Goal: Transaction & Acquisition: Purchase product/service

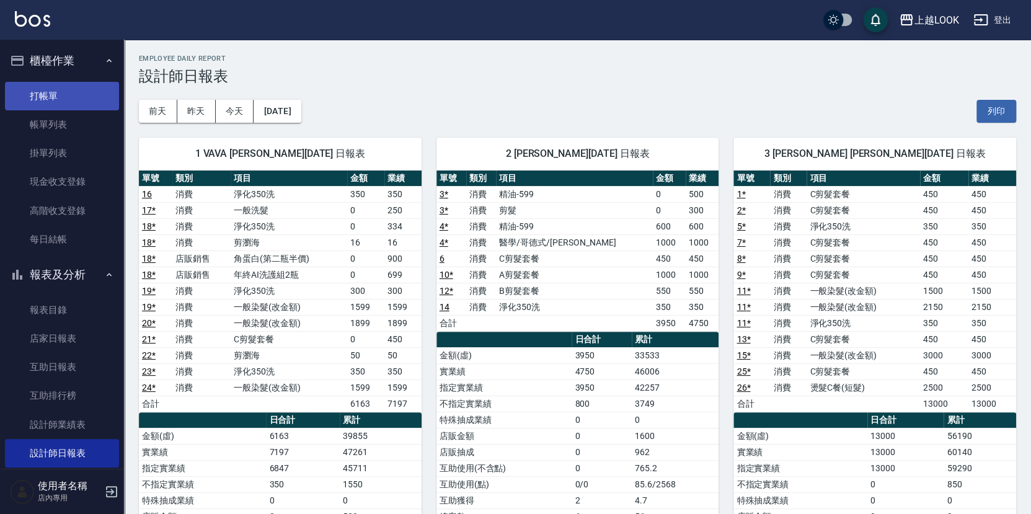
click at [69, 100] on link "打帳單" at bounding box center [62, 96] width 114 height 29
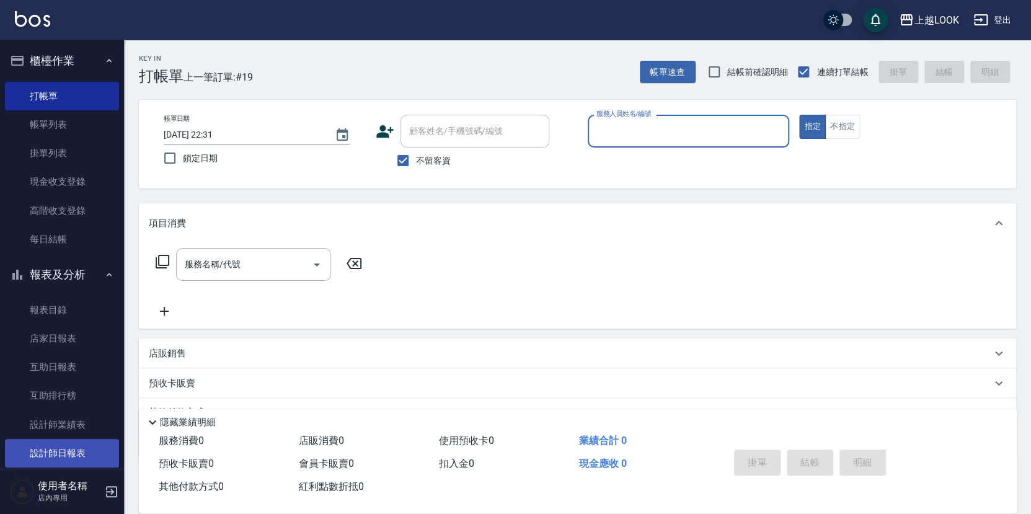
click at [87, 441] on link "設計師日報表" at bounding box center [62, 453] width 114 height 29
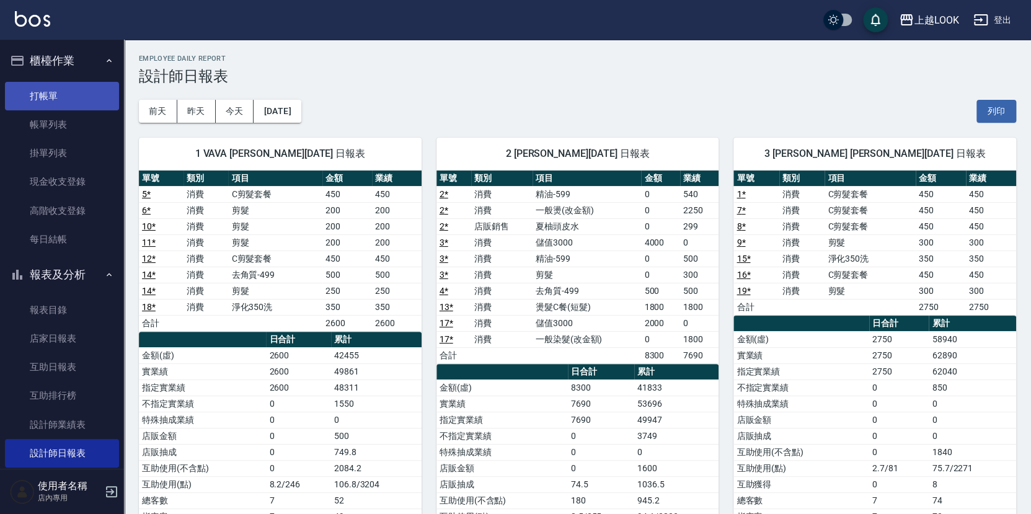
click at [59, 90] on link "打帳單" at bounding box center [62, 96] width 114 height 29
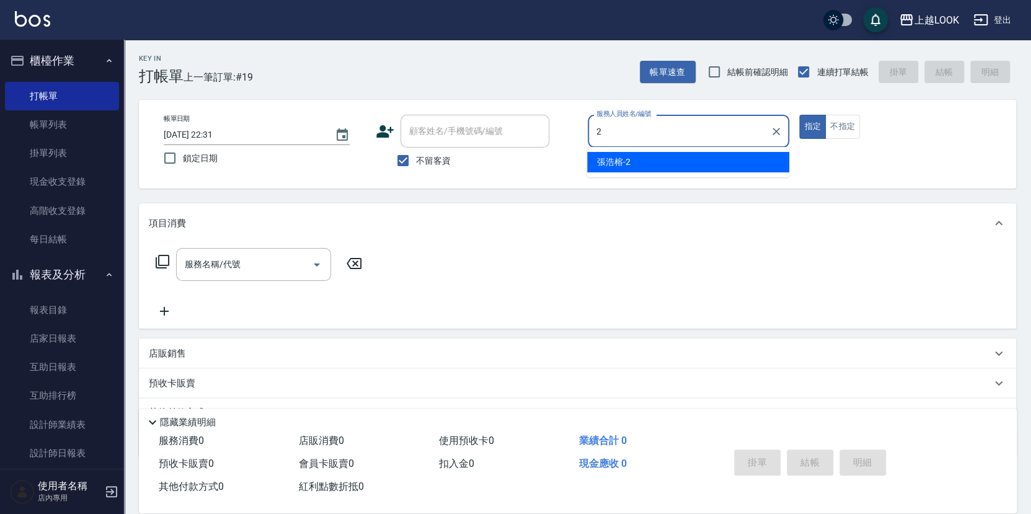
type input "張浩榕-2"
type button "true"
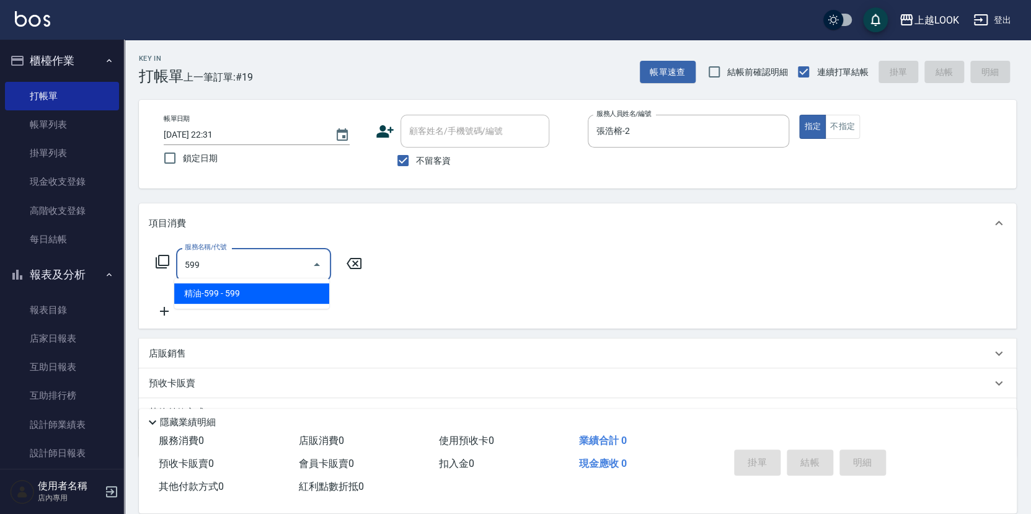
type input "精油-599(0599)"
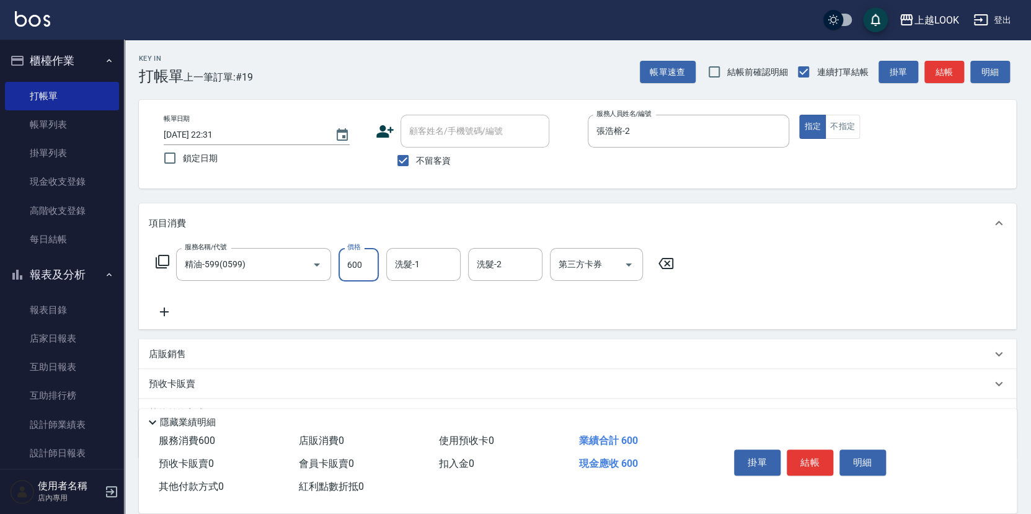
type input "600"
click at [167, 307] on icon at bounding box center [164, 311] width 31 height 15
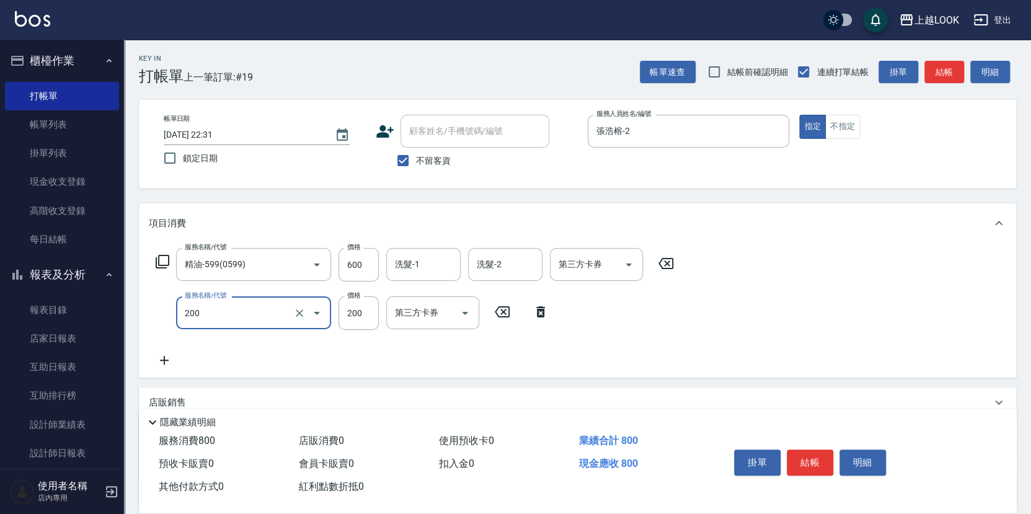
type input "剪髮(200)"
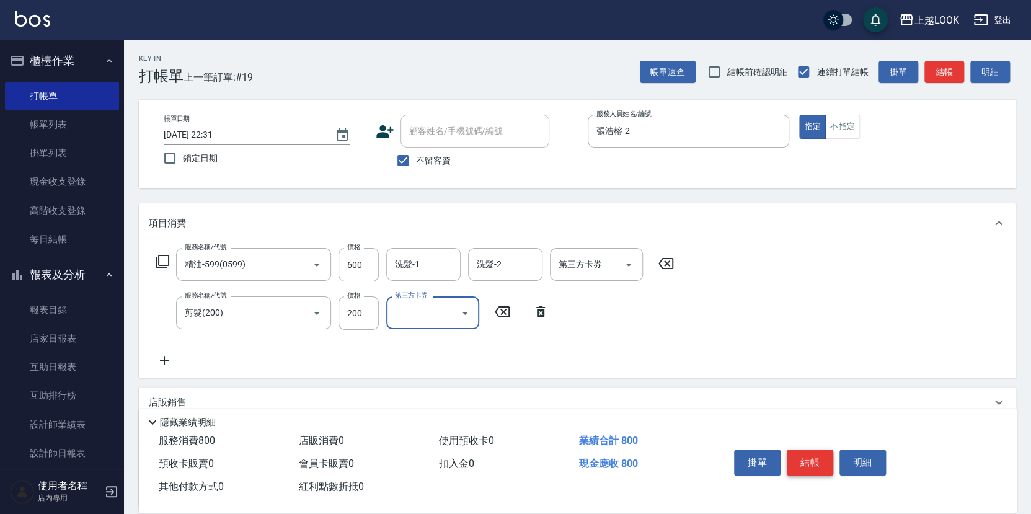
click at [818, 462] on button "結帳" at bounding box center [810, 462] width 46 height 26
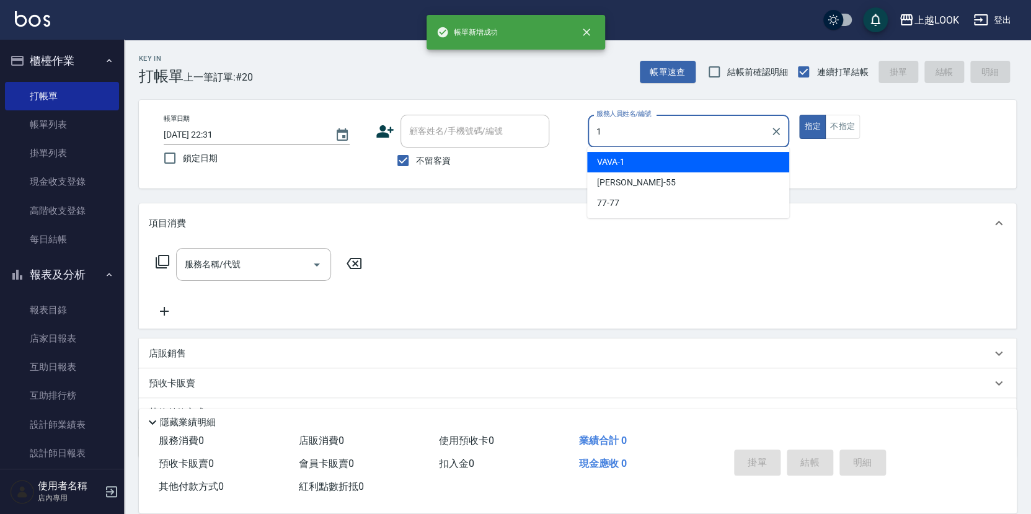
type input "VAVA-1"
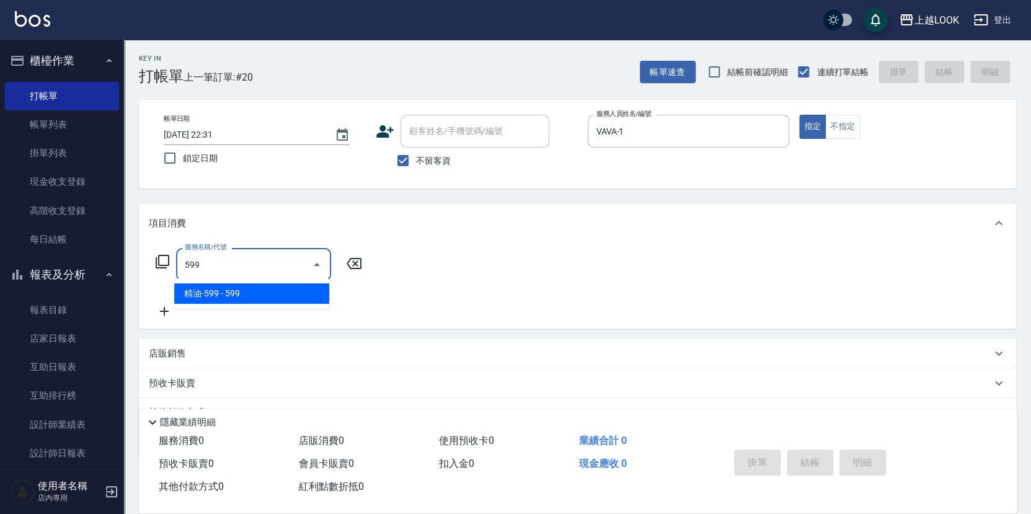
type input "精油-599(0599)"
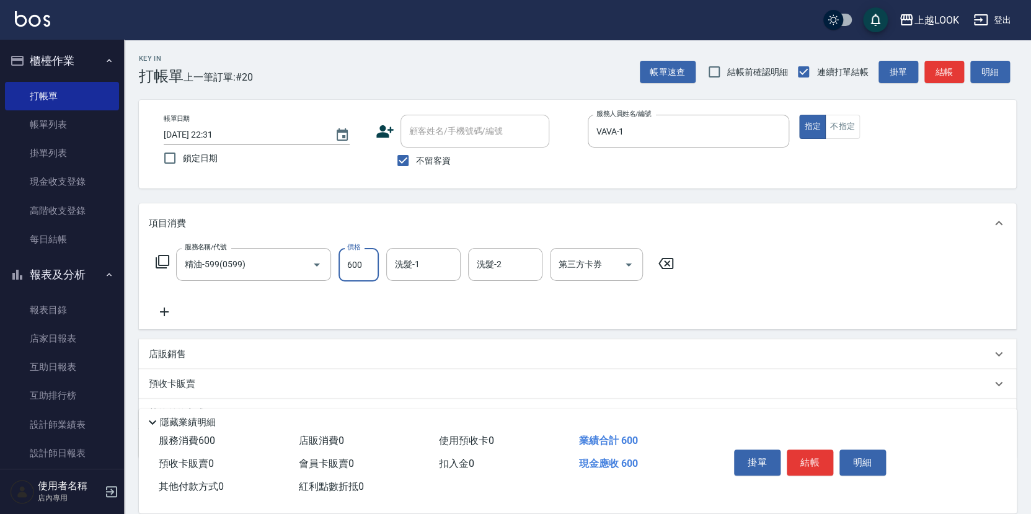
type input "600"
type input "瑄瑄-93"
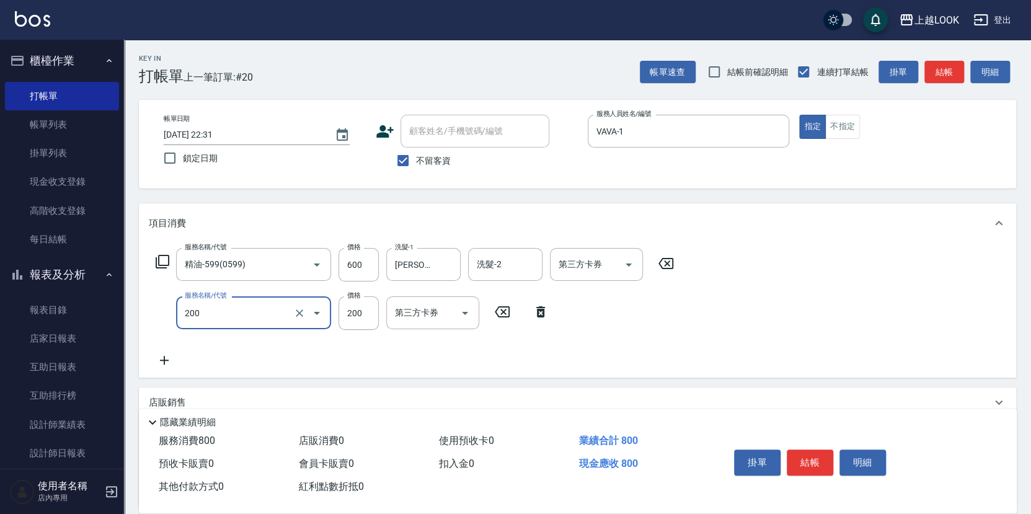
type input "剪髮(200)"
type input "250"
click at [627, 263] on icon "Open" at bounding box center [628, 264] width 6 height 3
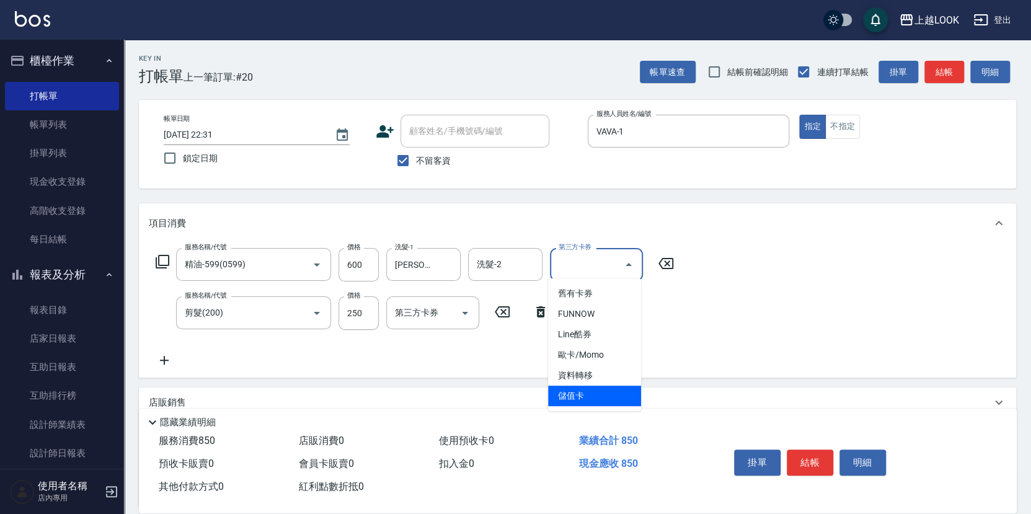
click at [594, 400] on span "儲值卡" at bounding box center [594, 396] width 93 height 20
type input "儲值卡"
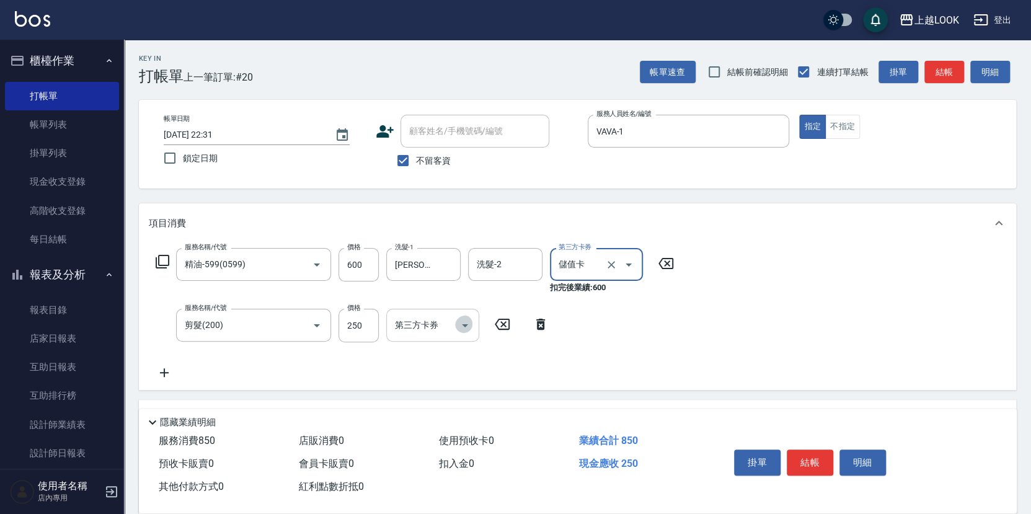
click at [469, 326] on icon "Open" at bounding box center [464, 325] width 15 height 15
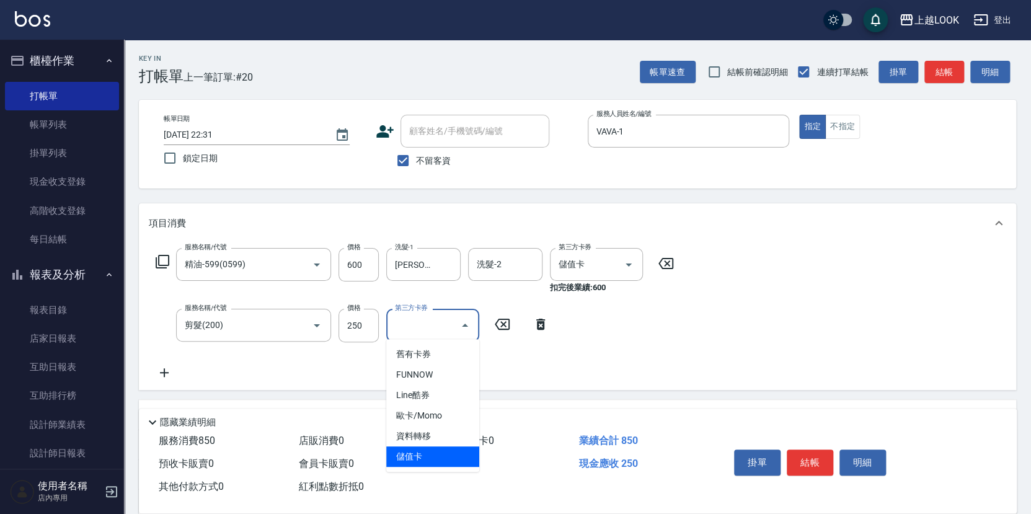
click at [438, 461] on span "儲值卡" at bounding box center [432, 456] width 93 height 20
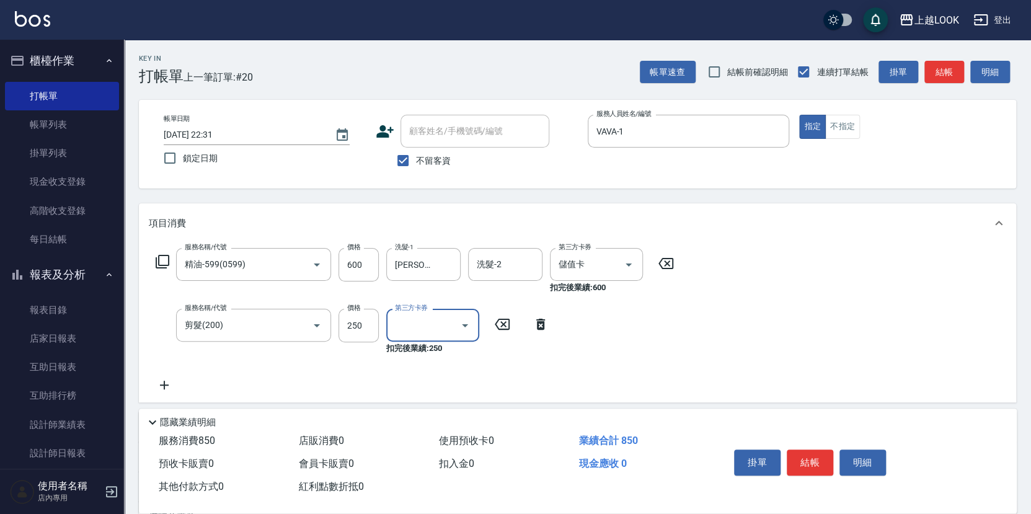
type input "儲值卡"
click at [802, 455] on button "結帳" at bounding box center [810, 462] width 46 height 26
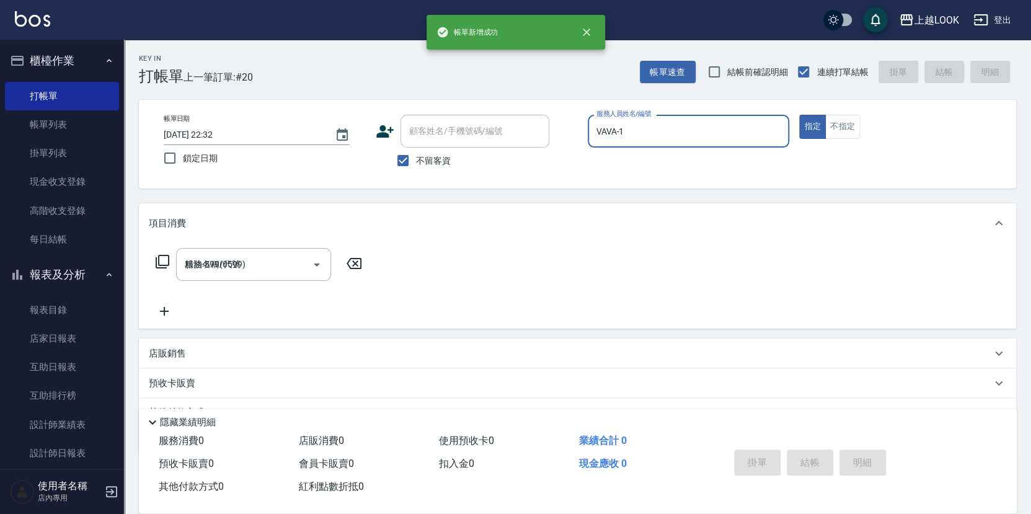
type input "2025/09/13 22:32"
click at [851, 120] on button "不指定" at bounding box center [842, 127] width 35 height 24
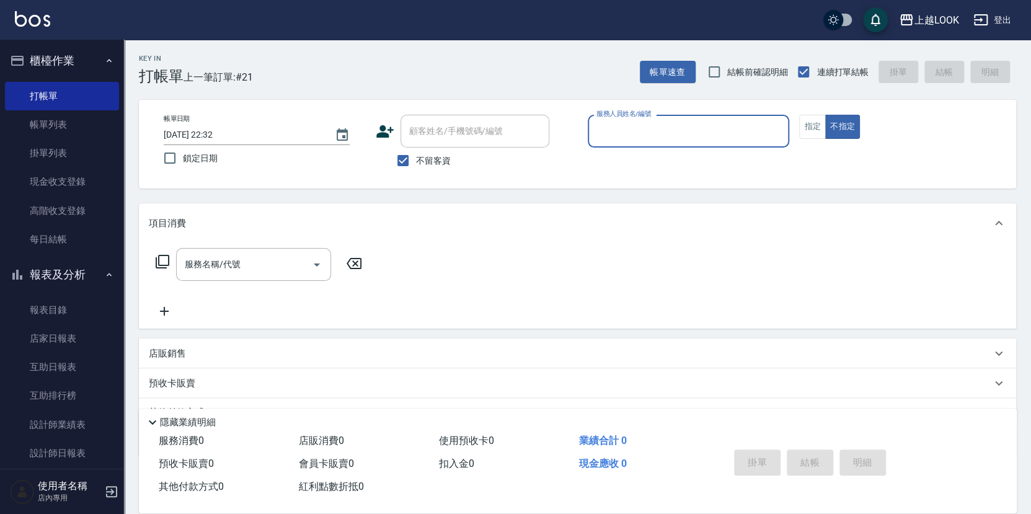
click at [765, 127] on input "服務人員姓名/編號" at bounding box center [688, 131] width 191 height 22
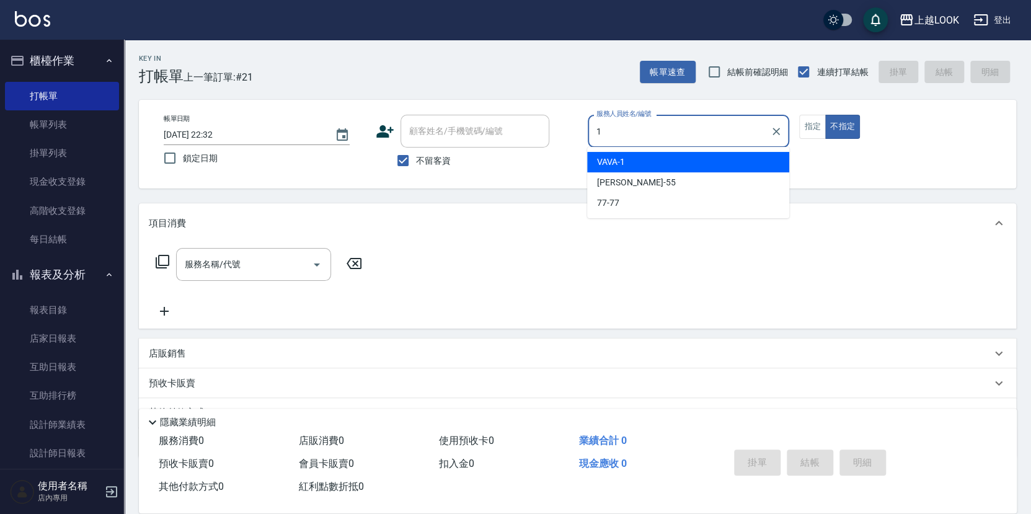
type input "VAVA-1"
type button "false"
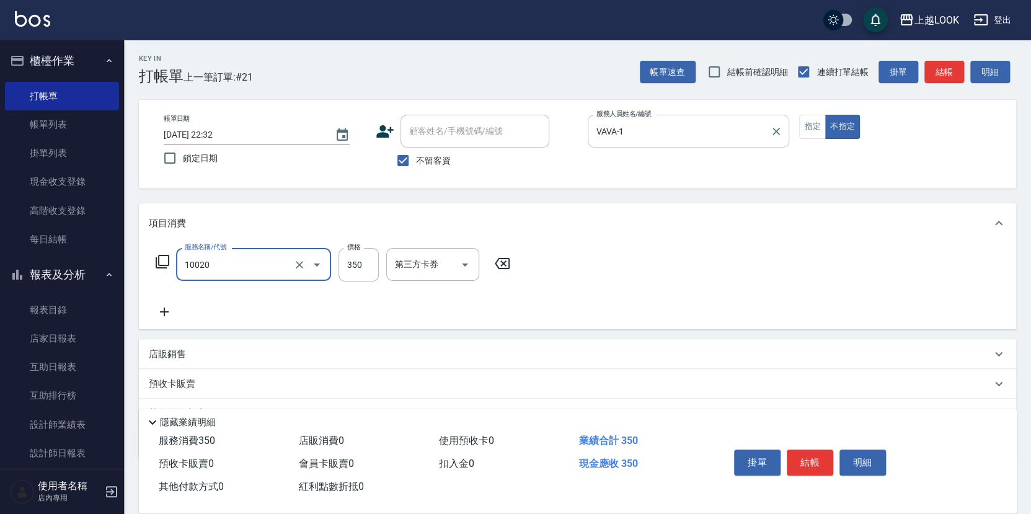
type input "淨化350洗(10020)"
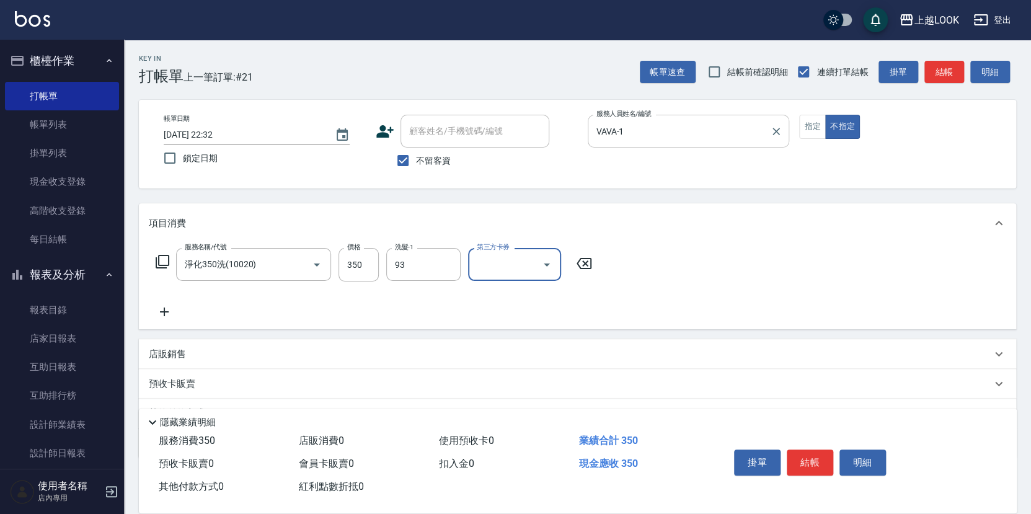
type input "瑄瑄-93"
click at [819, 460] on button "結帳" at bounding box center [810, 462] width 46 height 26
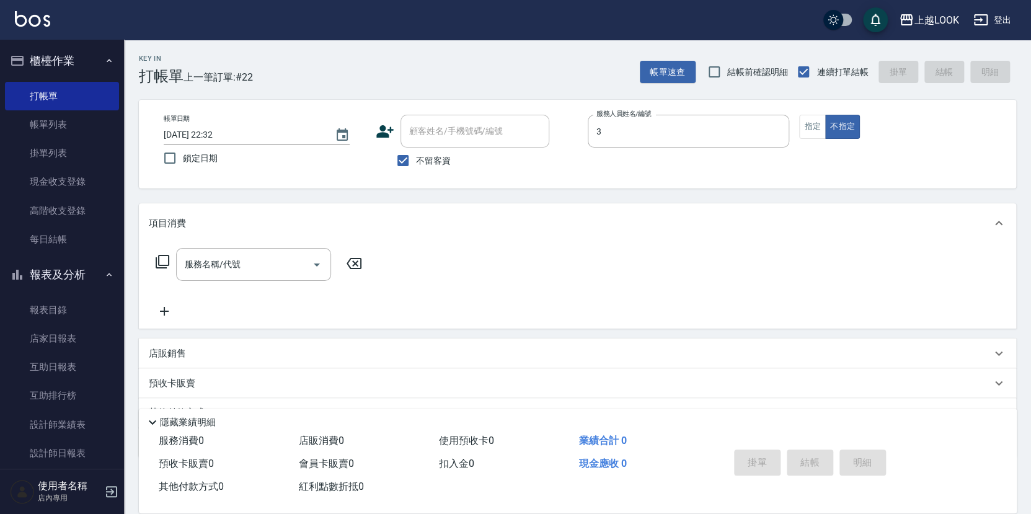
type input "Jason-3"
type input "2"
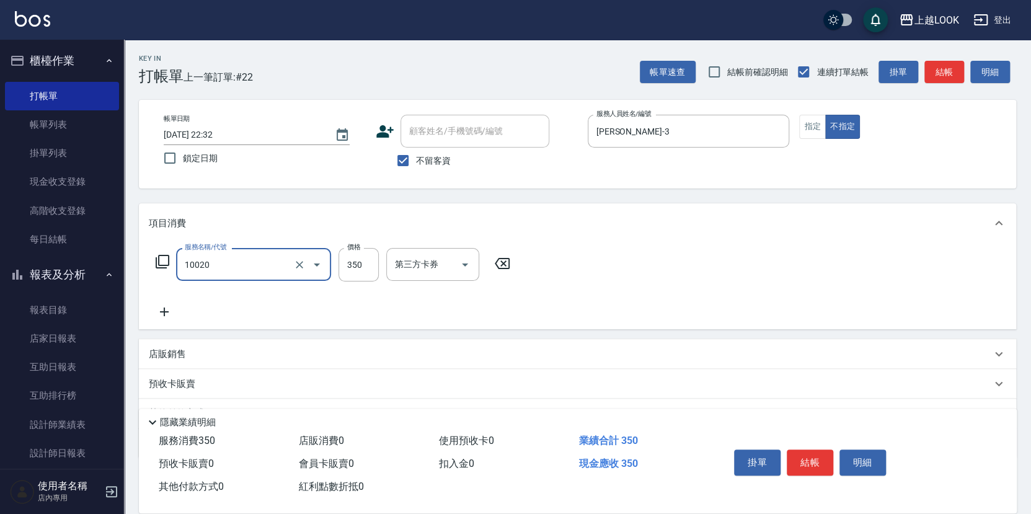
type input "淨化350洗(10020)"
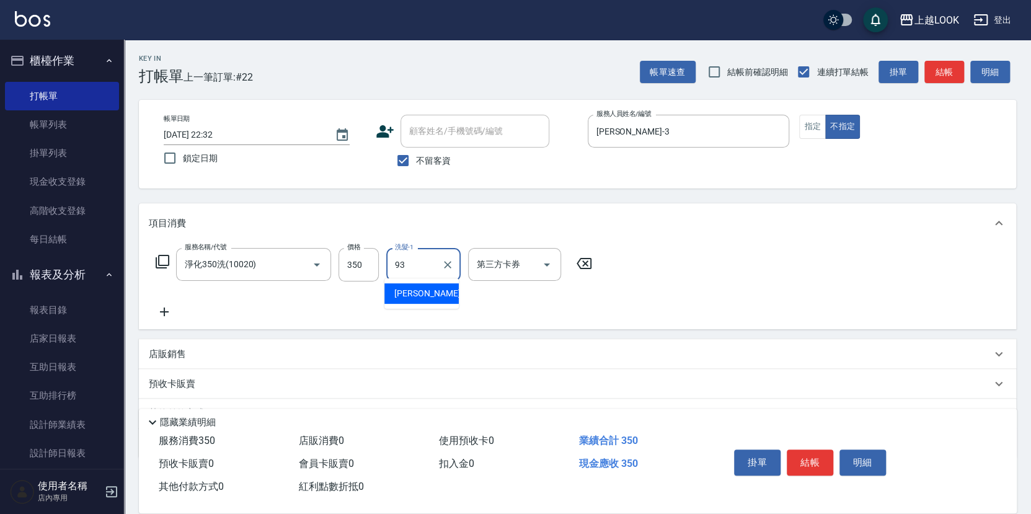
type input "瑄瑄-93"
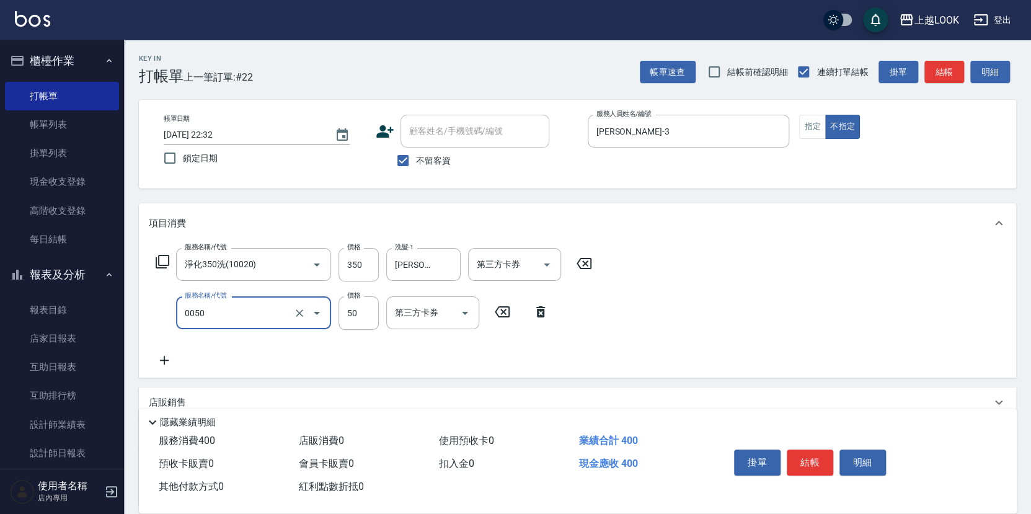
type input "剪瀏海(0050)"
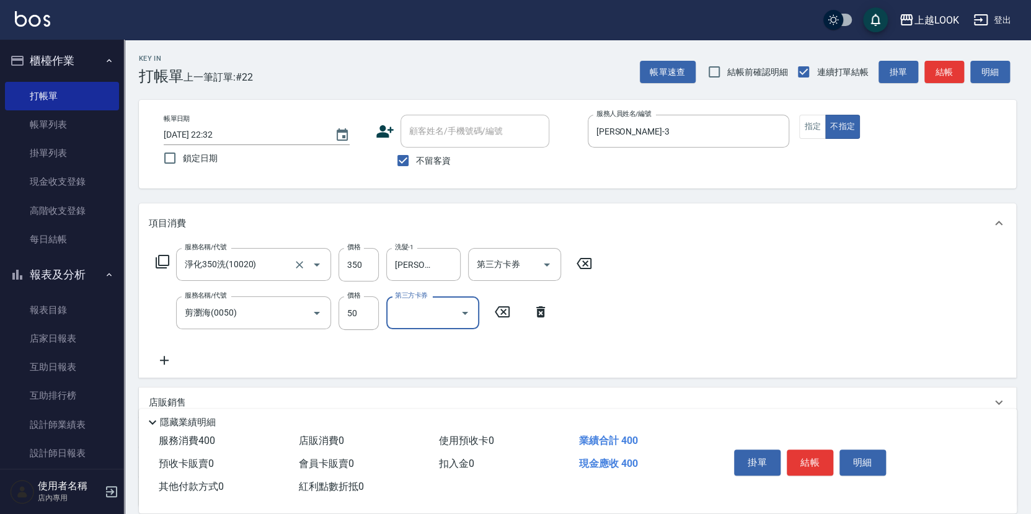
scroll to position [79, 0]
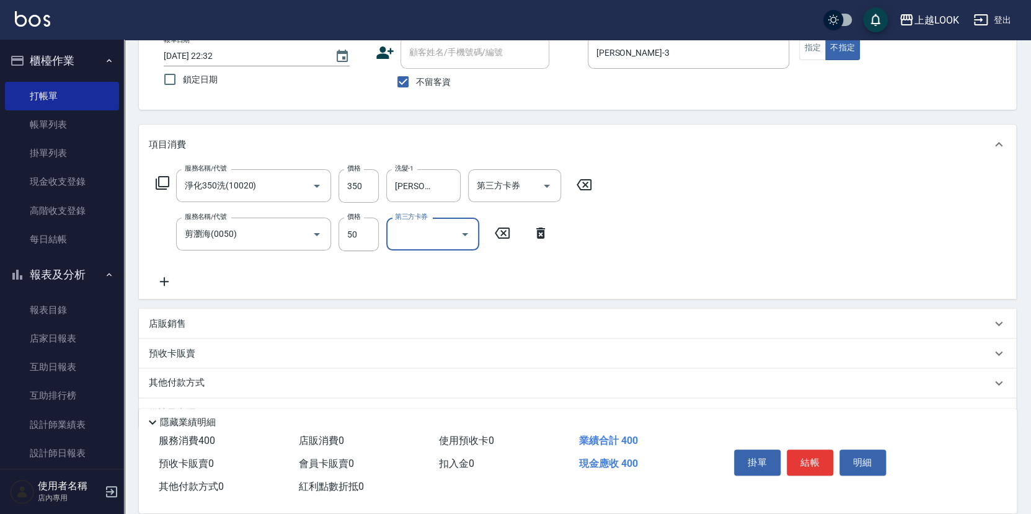
click at [193, 320] on div "店販銷售" at bounding box center [570, 323] width 842 height 13
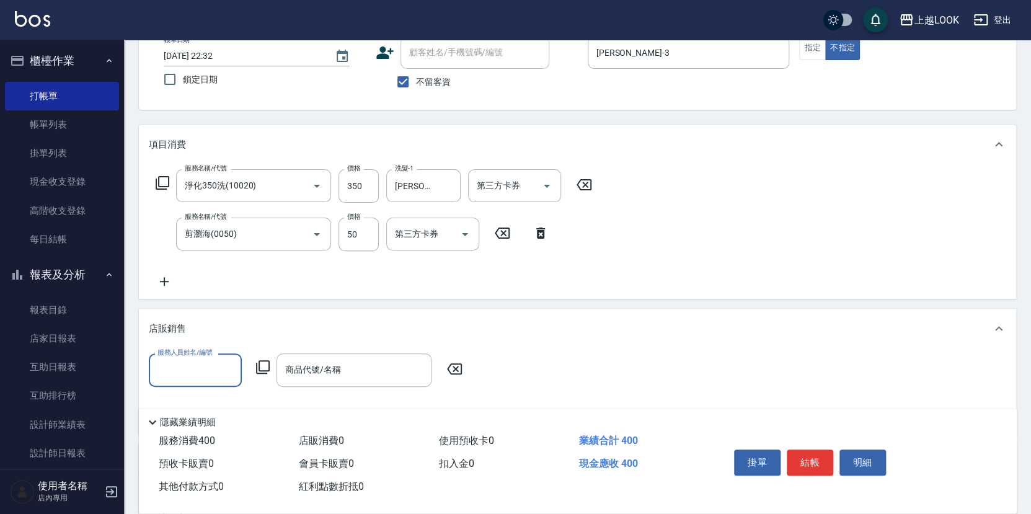
scroll to position [93, 0]
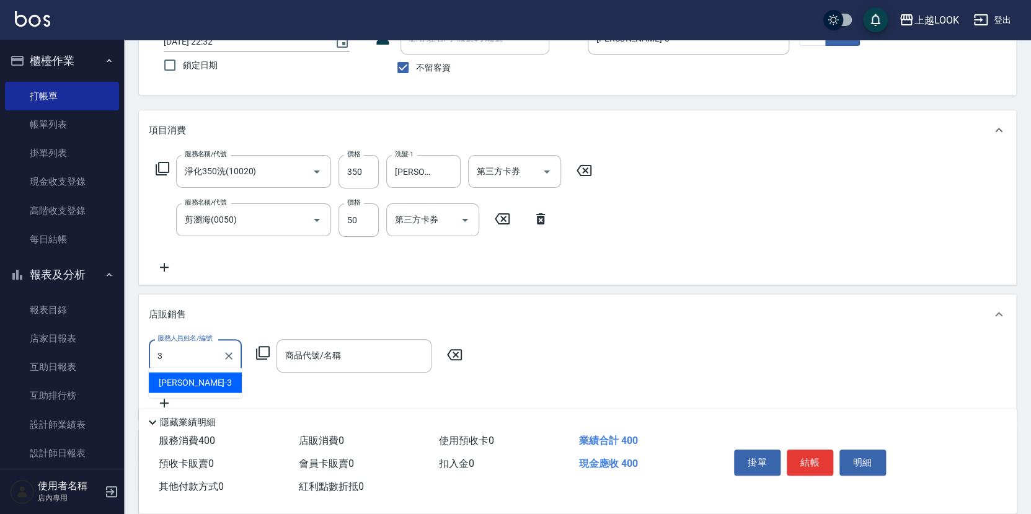
type input "Jason-3"
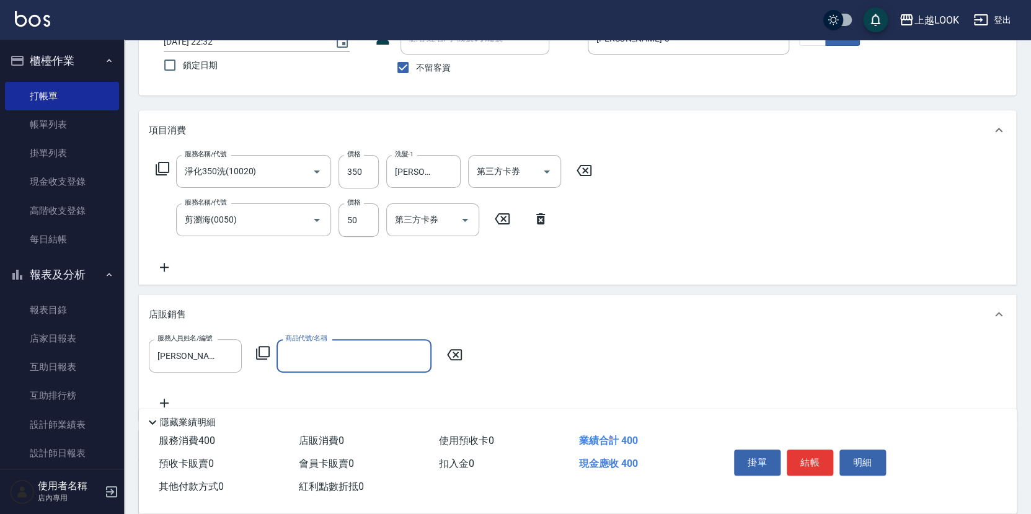
click at [260, 348] on icon at bounding box center [262, 352] width 15 height 15
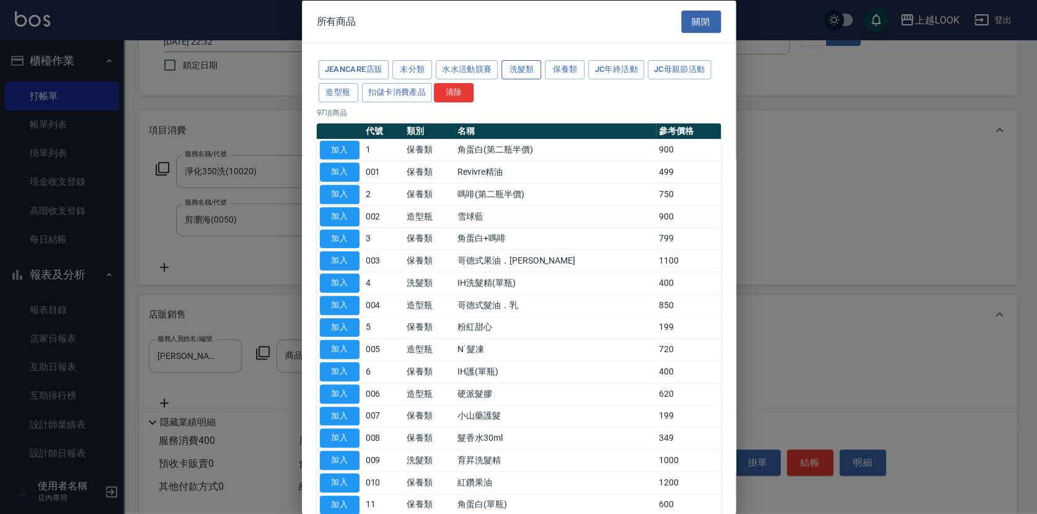
click at [522, 74] on button "洗髮類" at bounding box center [521, 69] width 40 height 19
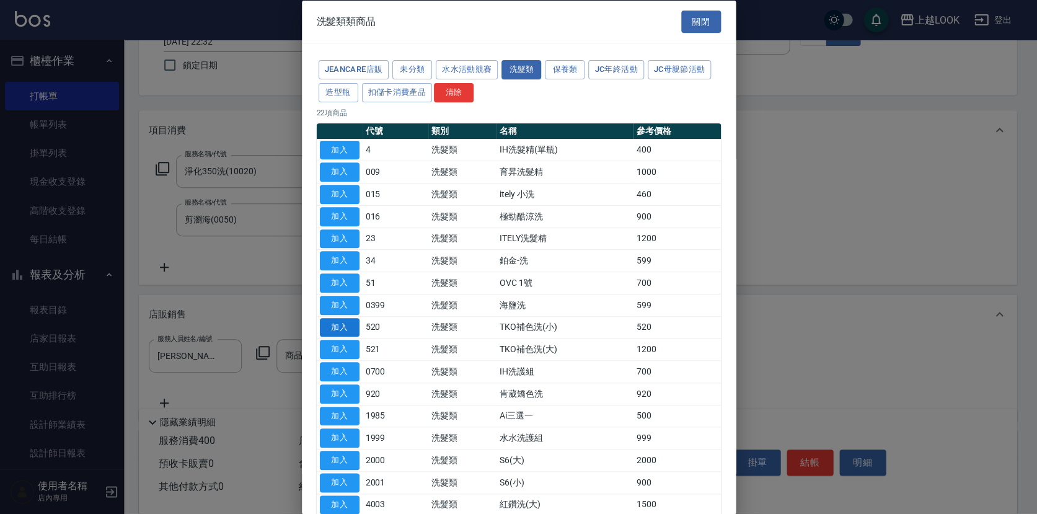
click at [351, 323] on button "加入" at bounding box center [340, 326] width 40 height 19
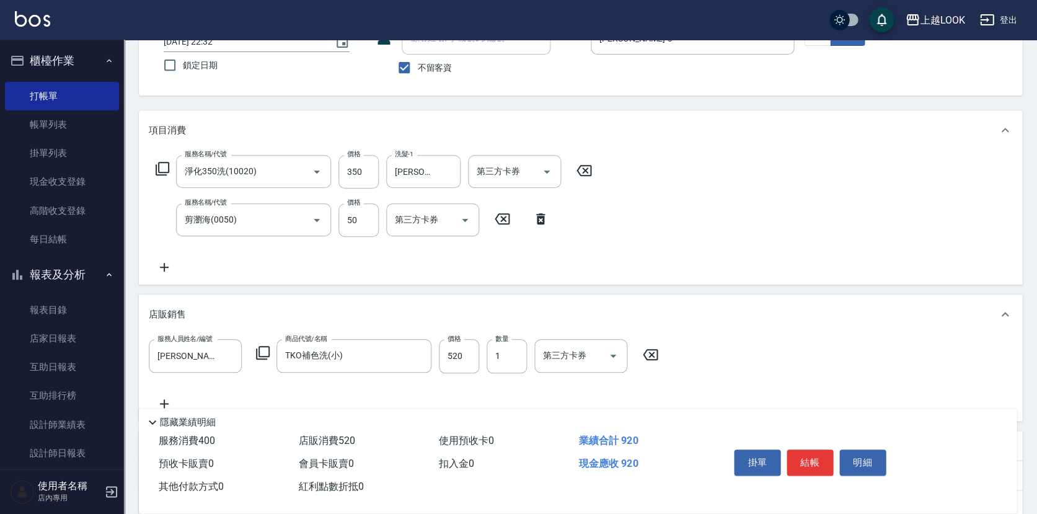
type input "TKO補色洗(小)"
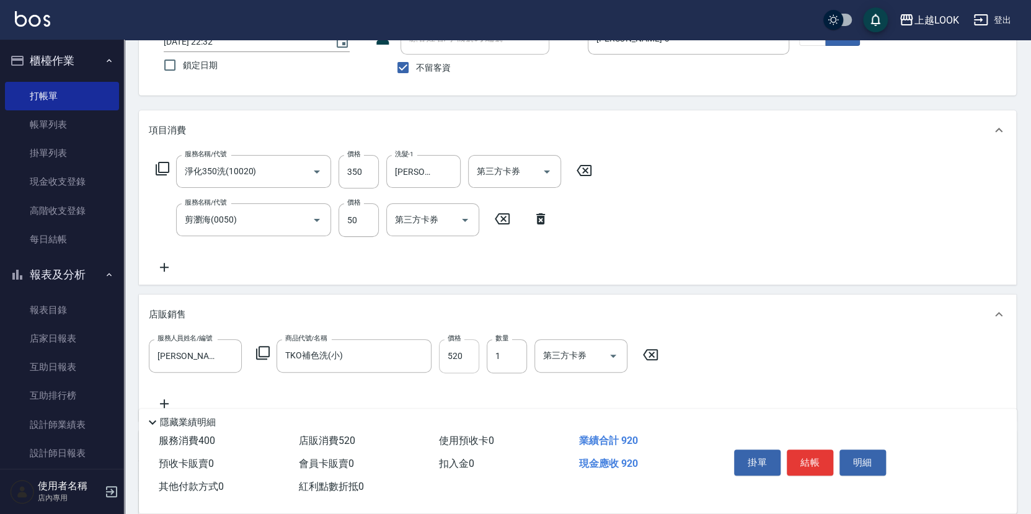
click at [462, 363] on input "520" at bounding box center [459, 355] width 40 height 33
type input "500"
type input "2"
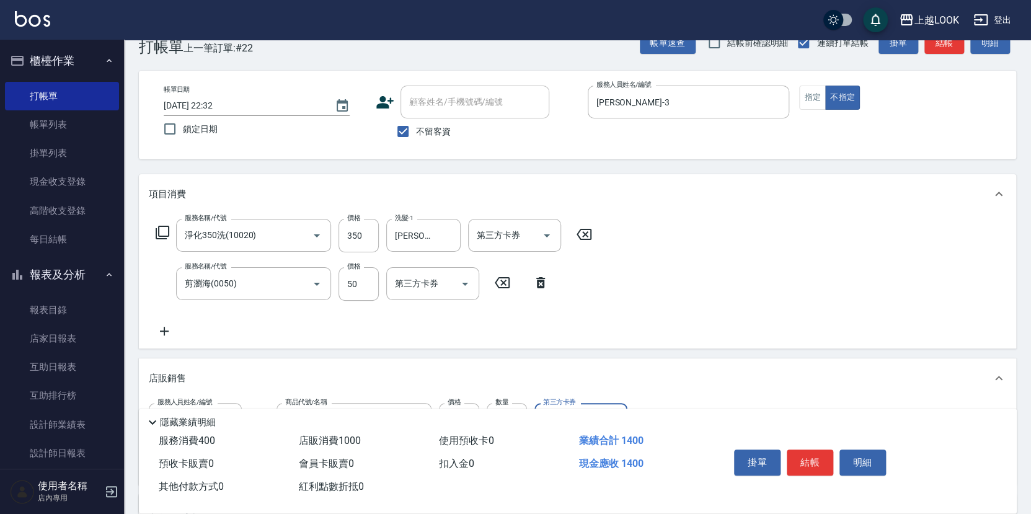
scroll to position [0, 0]
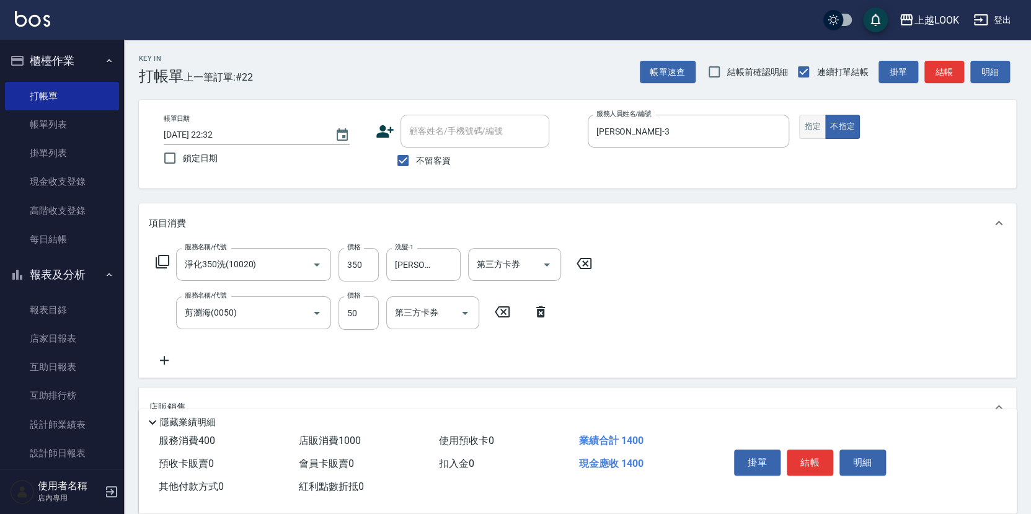
click at [806, 128] on button "指定" at bounding box center [812, 127] width 27 height 24
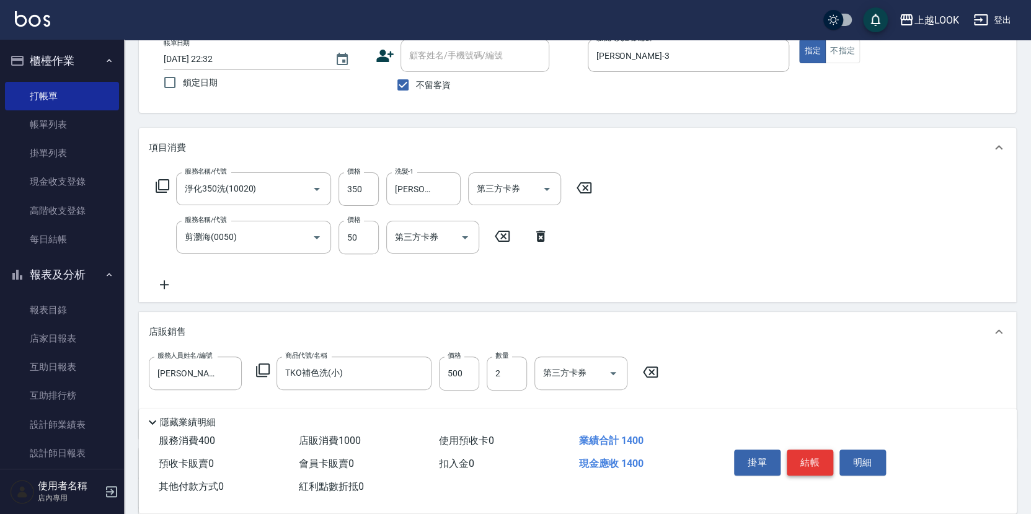
click at [811, 462] on button "結帳" at bounding box center [810, 462] width 46 height 26
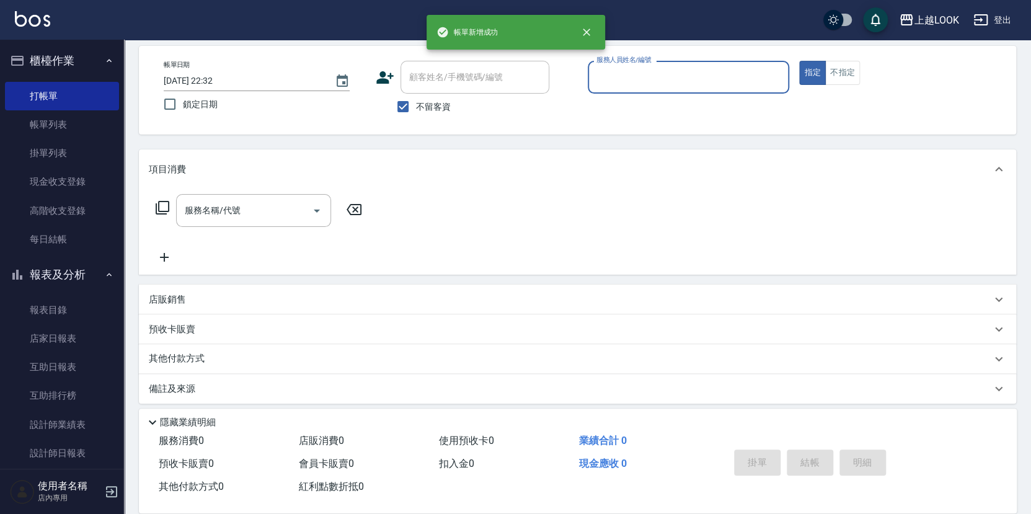
scroll to position [53, 0]
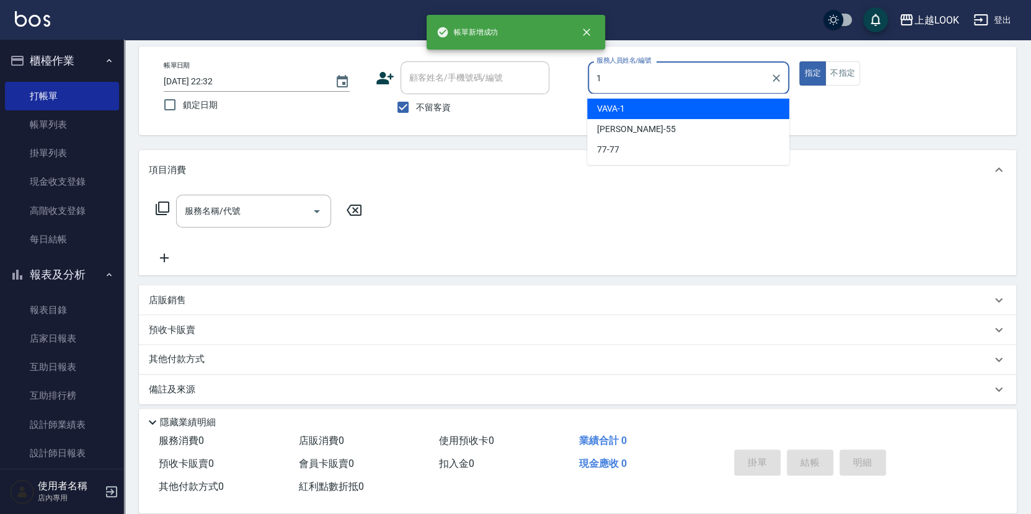
type input "VAVA-1"
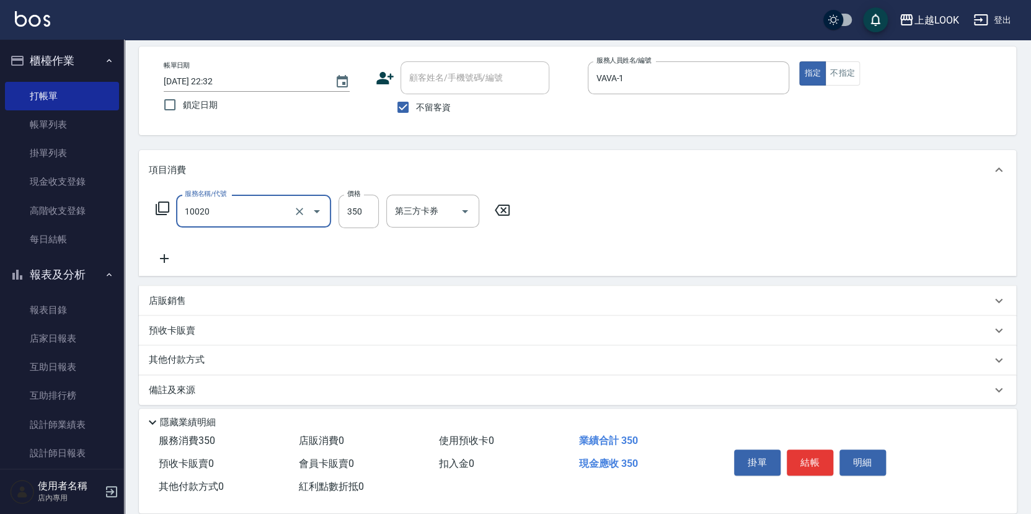
type input "淨化350洗(10020)"
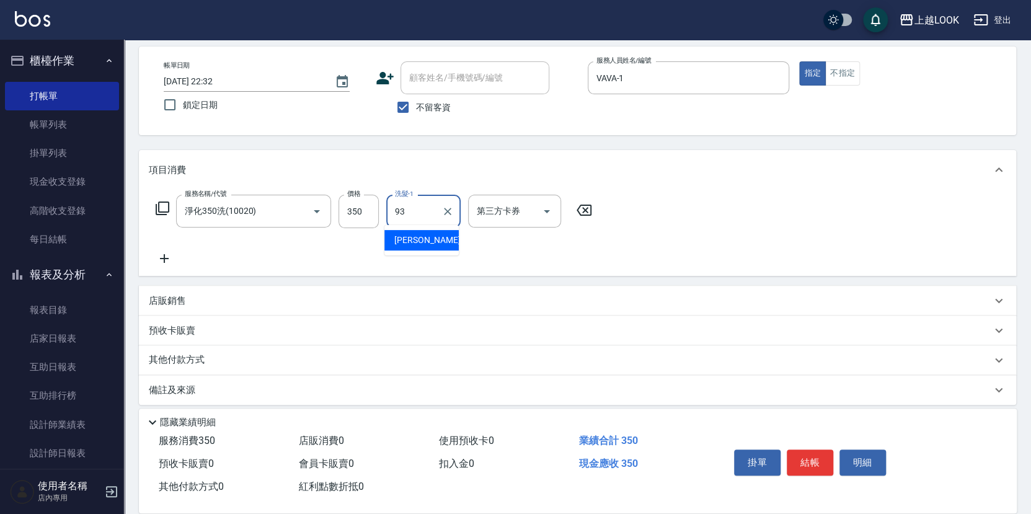
type input "瑄瑄-93"
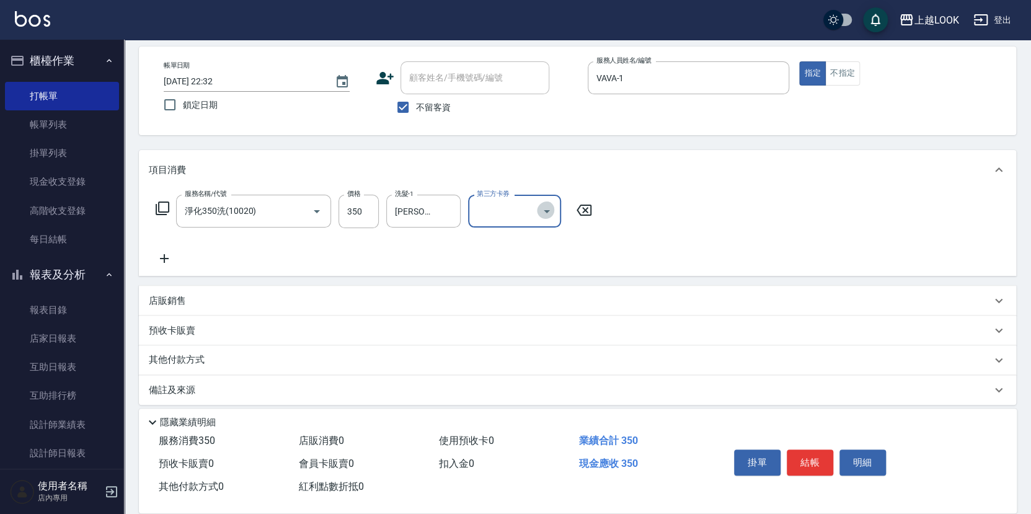
click at [547, 206] on icon "Open" at bounding box center [546, 211] width 15 height 15
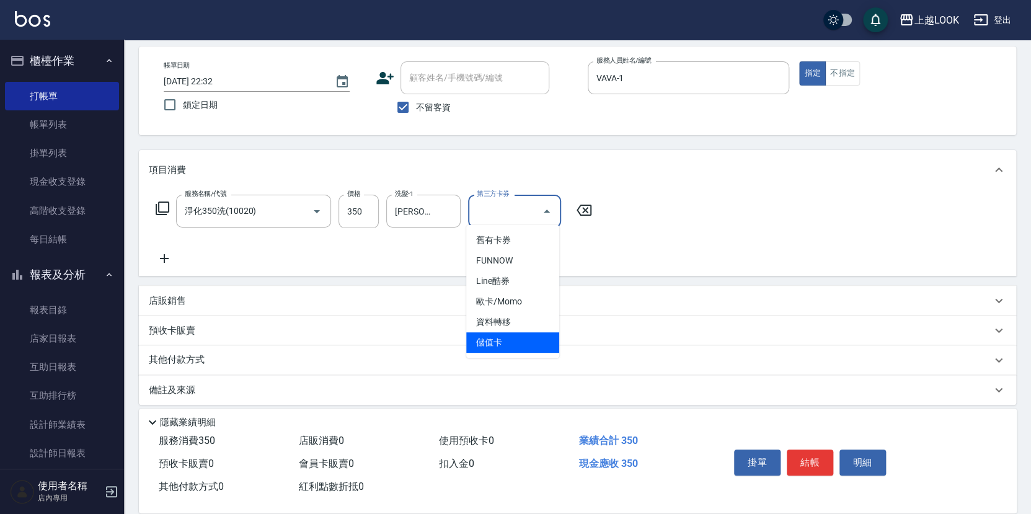
click at [485, 349] on span "儲值卡" at bounding box center [512, 342] width 93 height 20
type input "儲值卡"
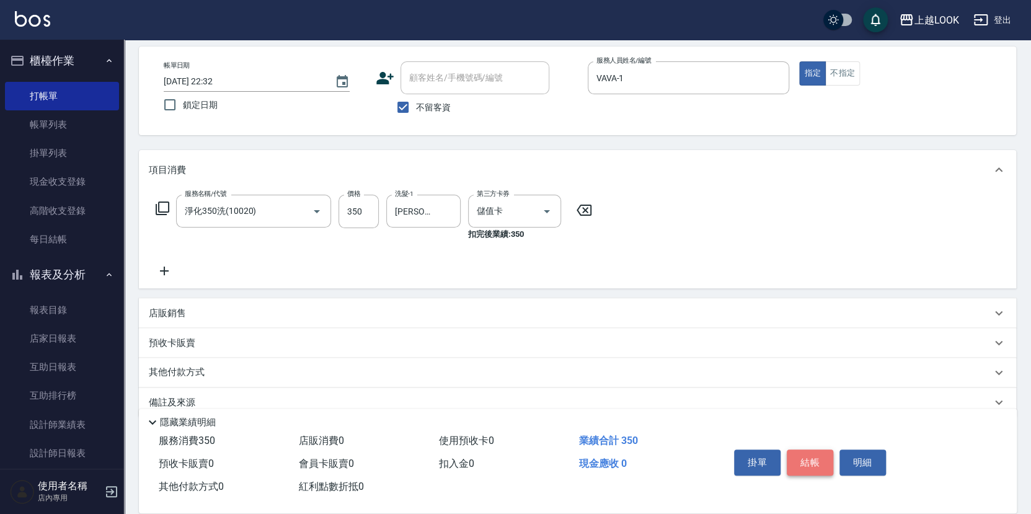
click at [808, 462] on button "結帳" at bounding box center [810, 462] width 46 height 26
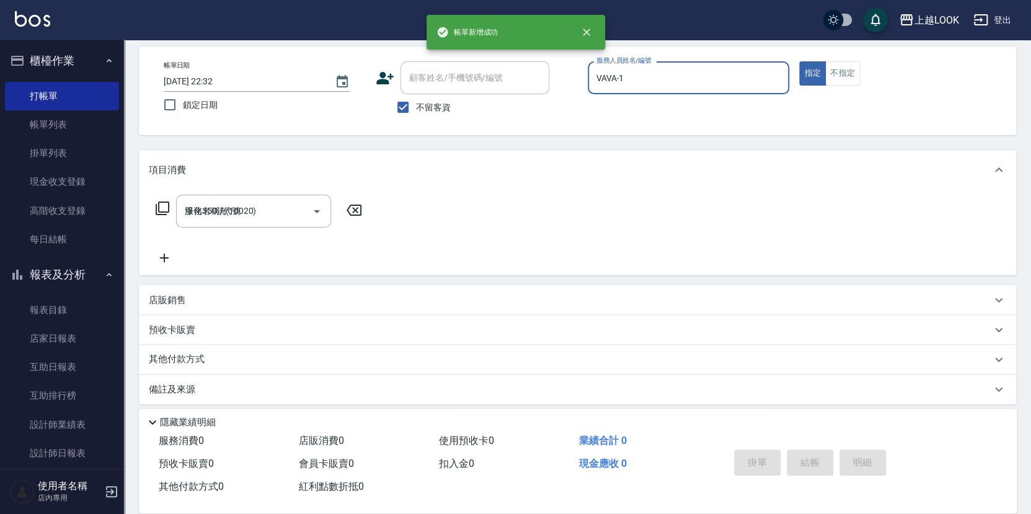
type input "2025/09/13 22:33"
type input "Jason-3"
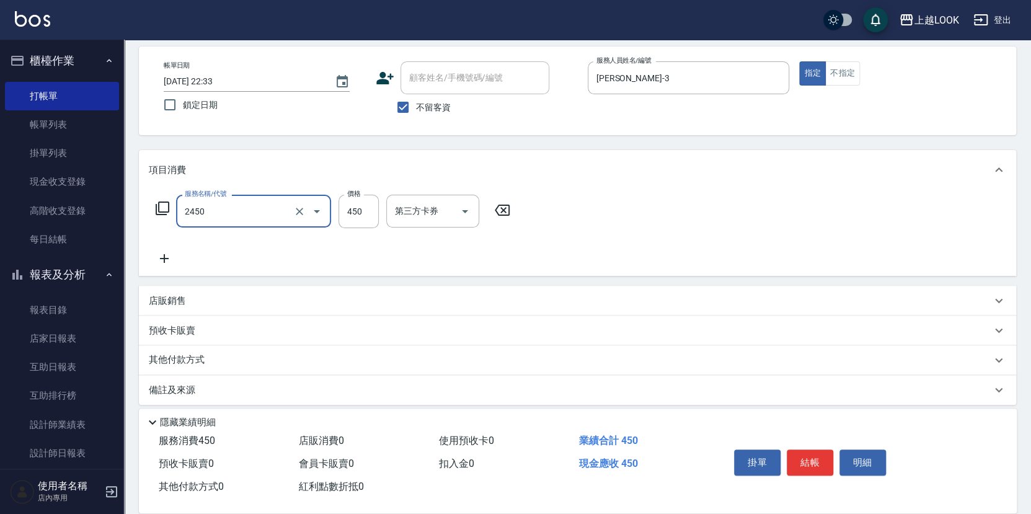
type input "C剪髮套餐(2450)"
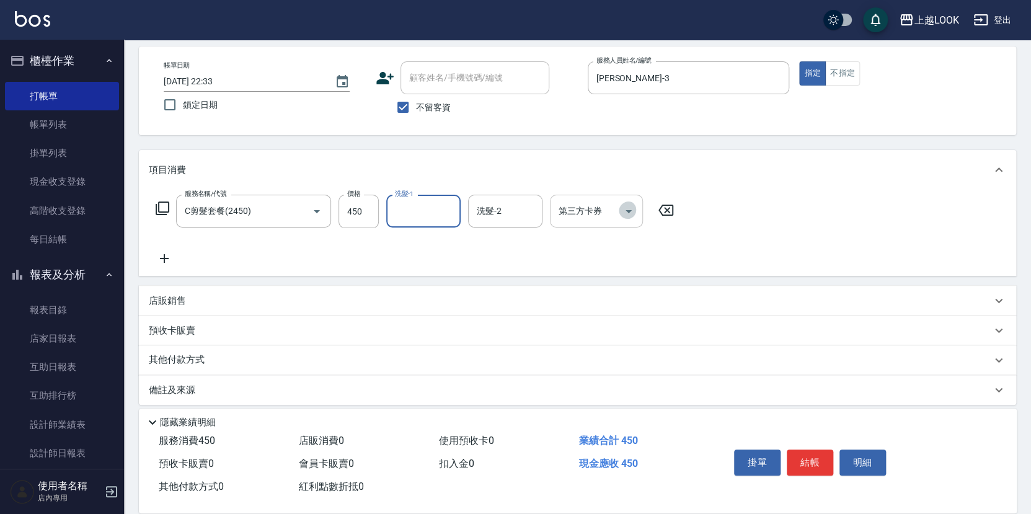
click at [629, 213] on icon "Open" at bounding box center [628, 211] width 15 height 15
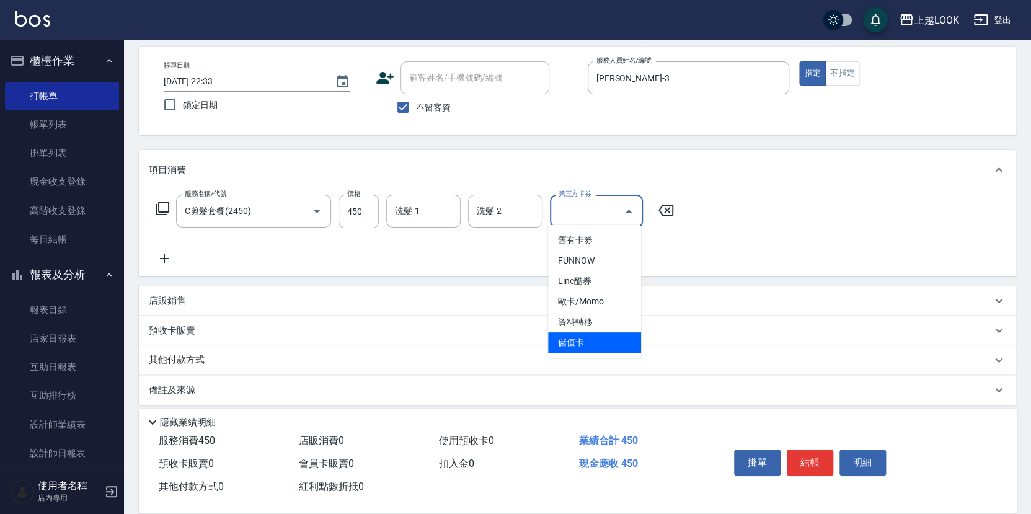
click at [612, 334] on span "儲值卡" at bounding box center [594, 342] width 93 height 20
type input "儲值卡"
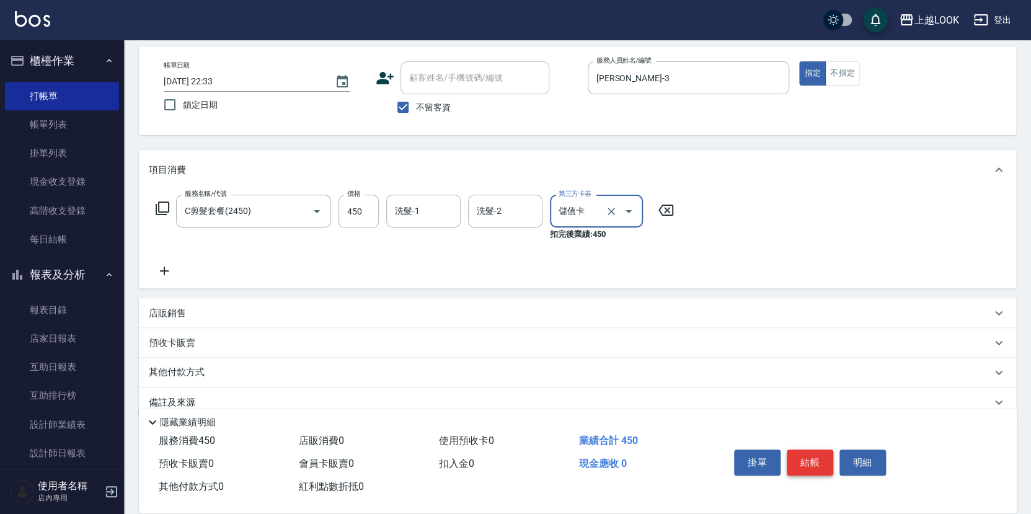
click at [805, 457] on button "結帳" at bounding box center [810, 462] width 46 height 26
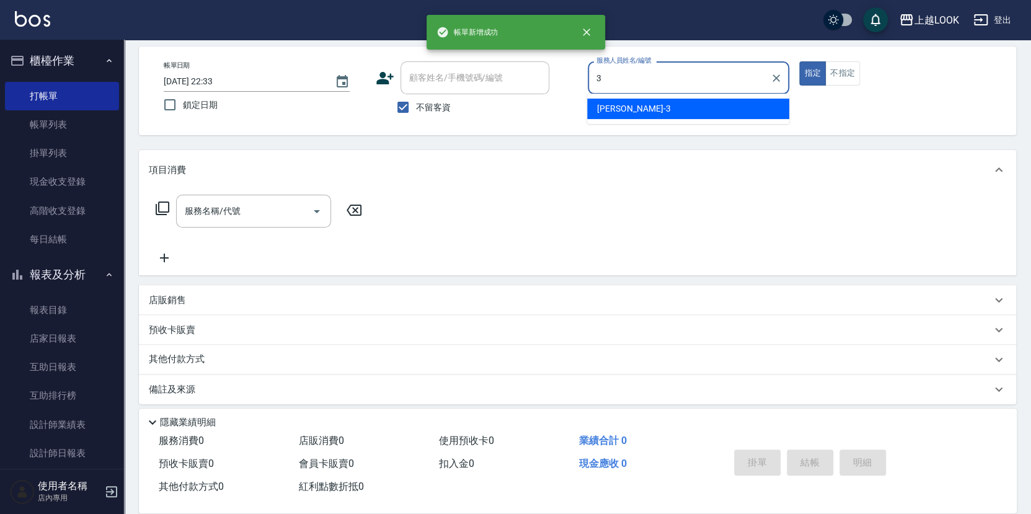
type input "Jason-3"
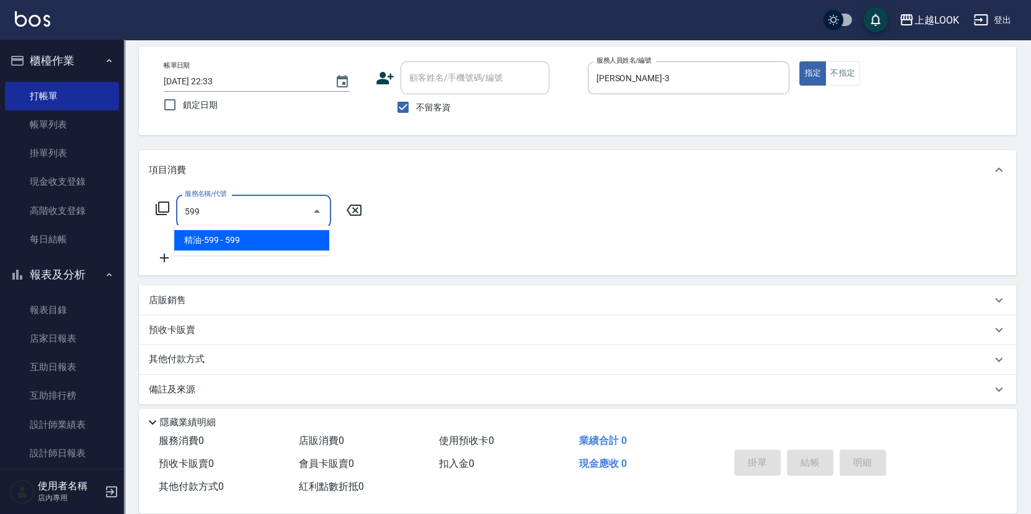
type input "精油-599(0599)"
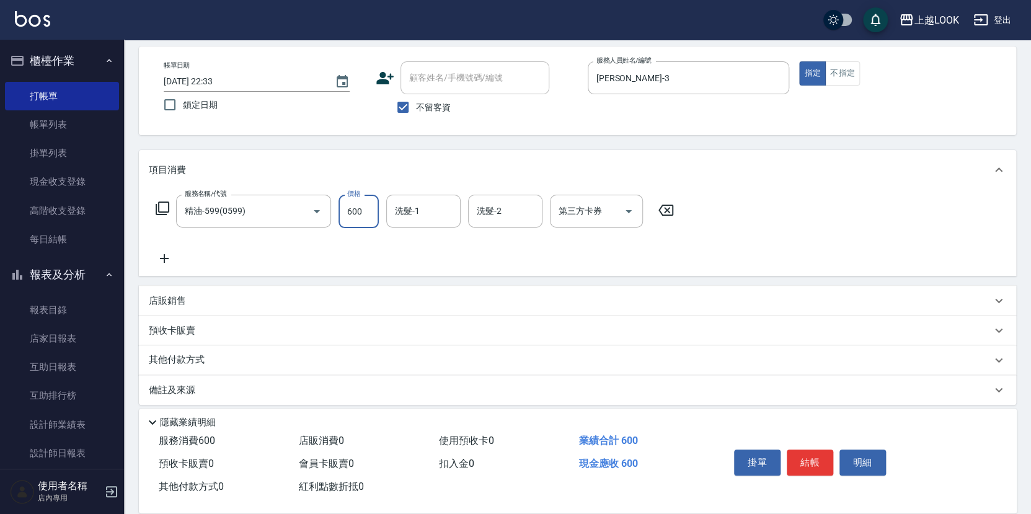
type input "600"
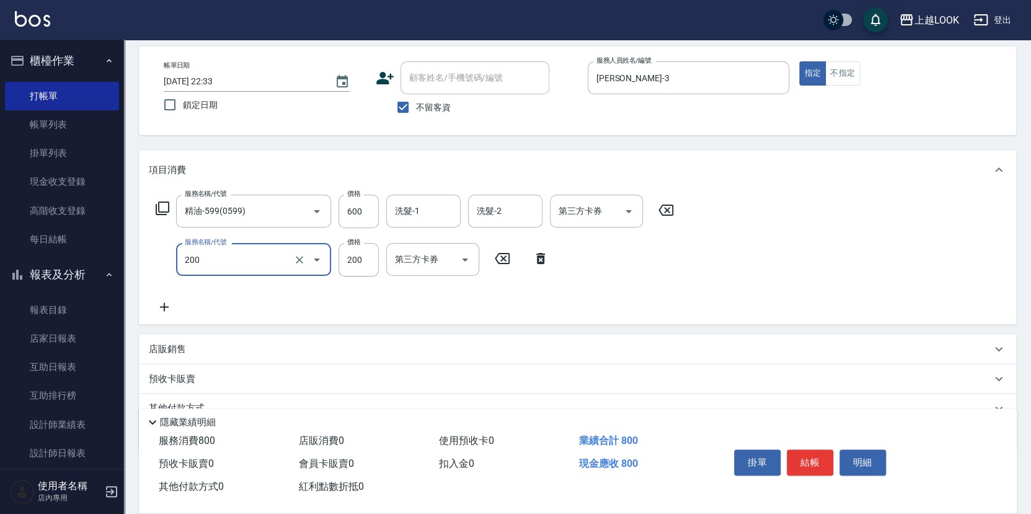
type input "剪髮(200)"
type input "250"
click at [630, 211] on icon "Open" at bounding box center [628, 211] width 15 height 15
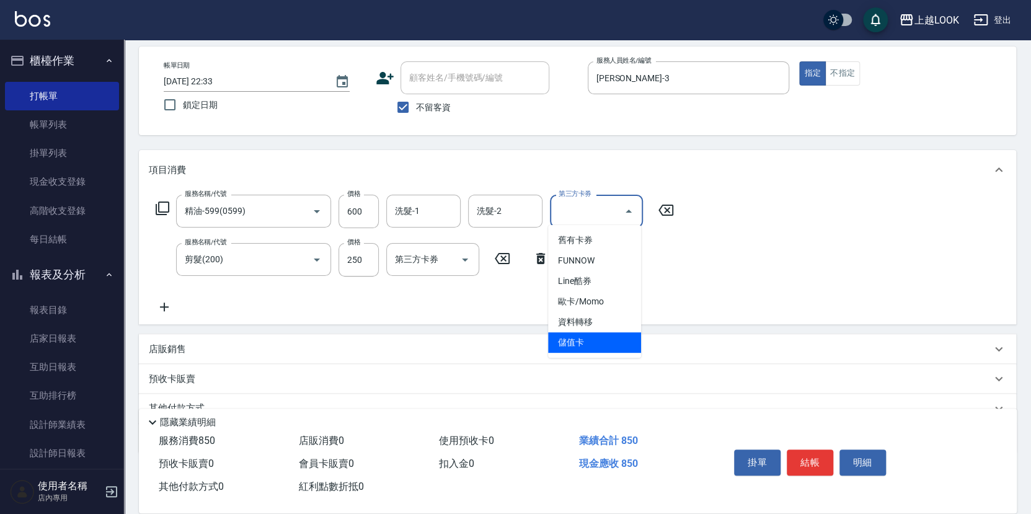
click at [614, 334] on span "儲值卡" at bounding box center [594, 342] width 93 height 20
type input "儲值卡"
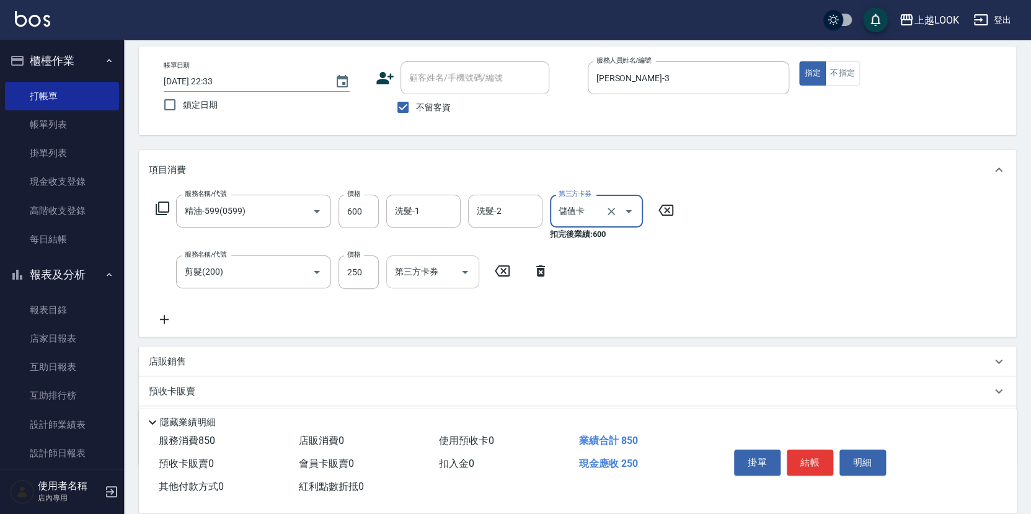
click at [469, 270] on icon "Open" at bounding box center [464, 272] width 15 height 15
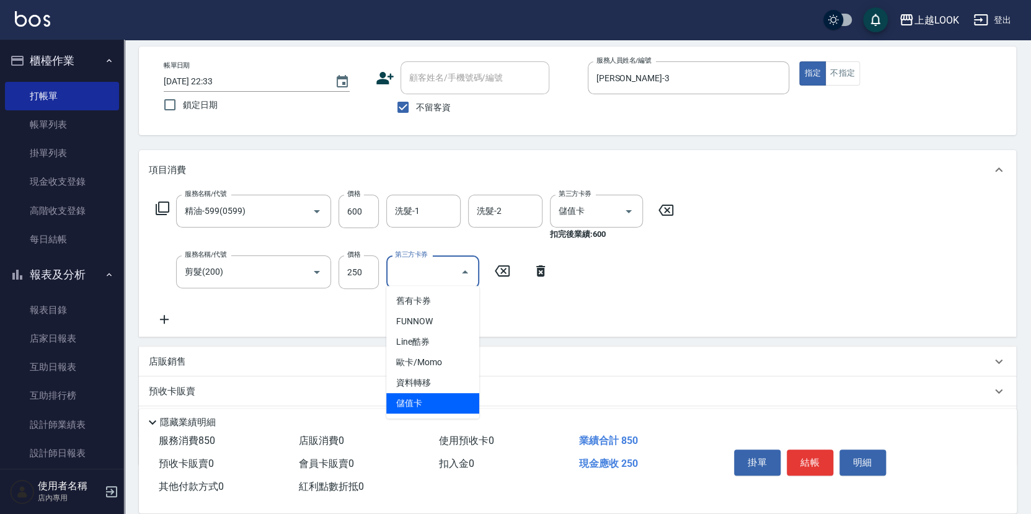
click at [459, 397] on span "儲值卡" at bounding box center [432, 403] width 93 height 20
type input "儲值卡"
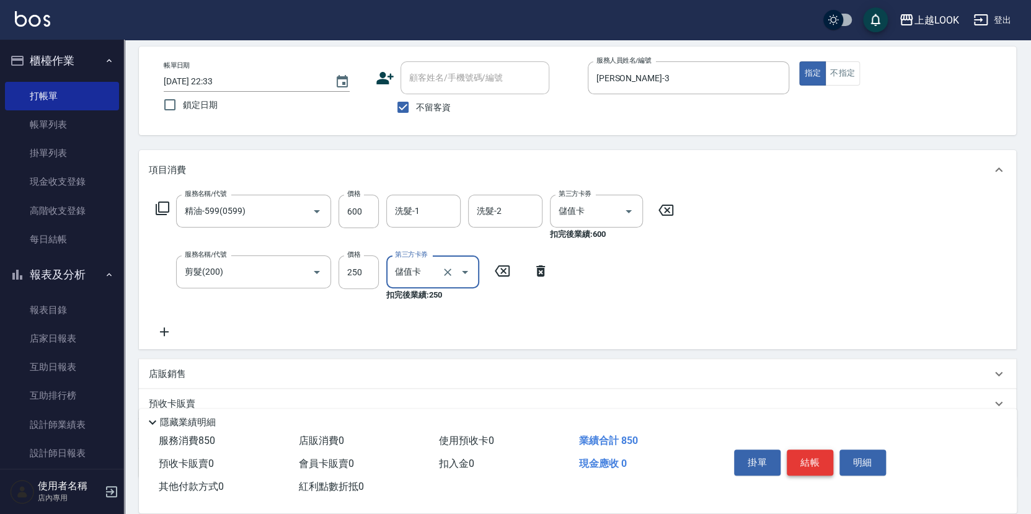
click at [806, 464] on button "結帳" at bounding box center [810, 462] width 46 height 26
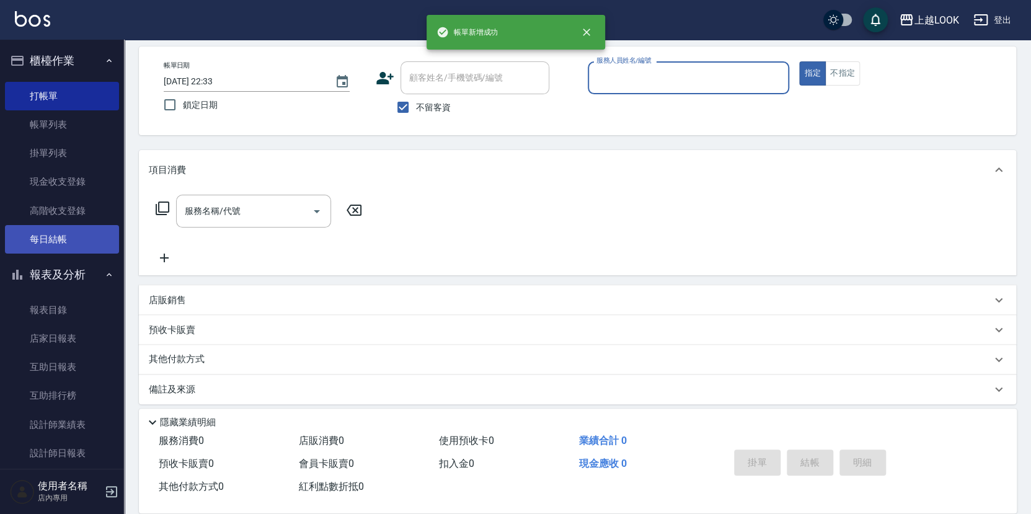
click at [76, 234] on link "每日結帳" at bounding box center [62, 239] width 114 height 29
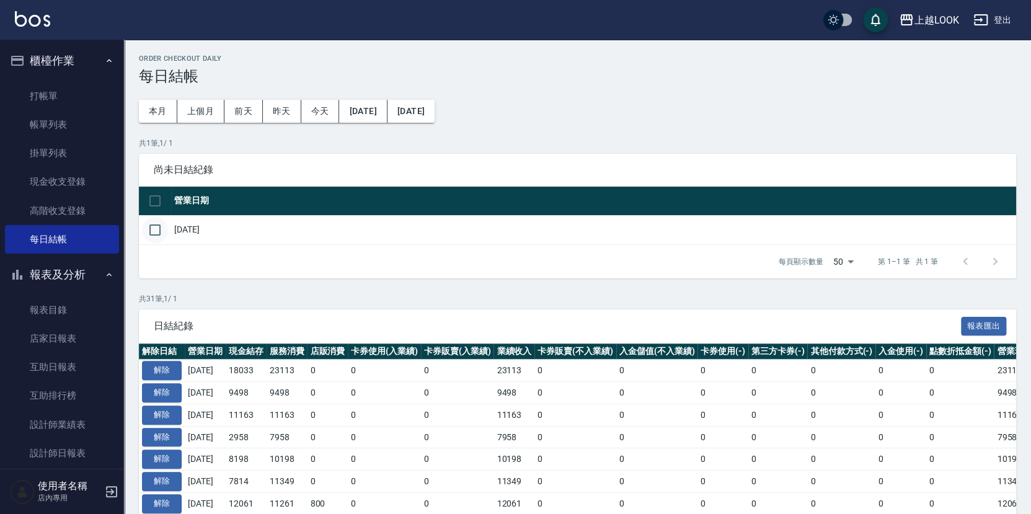
click at [152, 226] on input "checkbox" at bounding box center [155, 230] width 26 height 26
checkbox input "true"
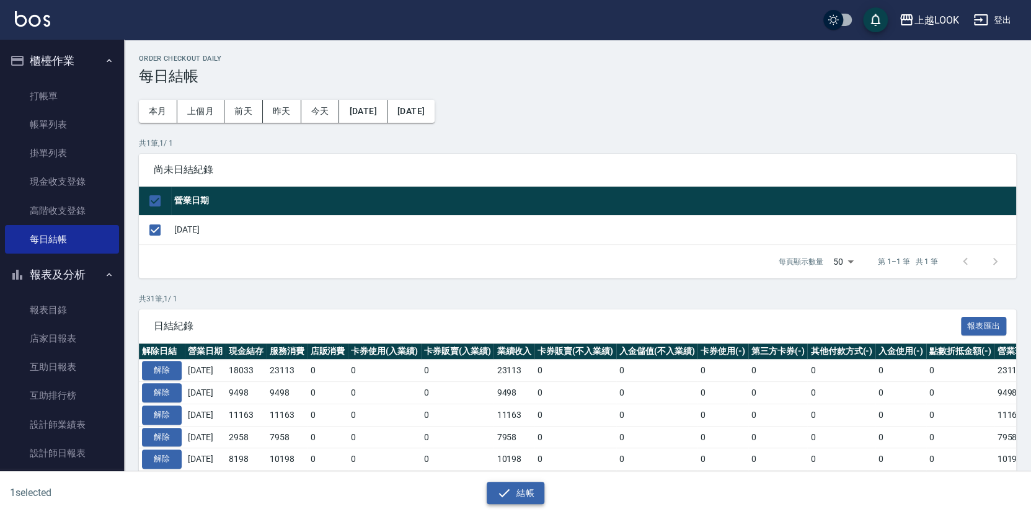
click at [529, 493] on button "結帳" at bounding box center [516, 493] width 58 height 23
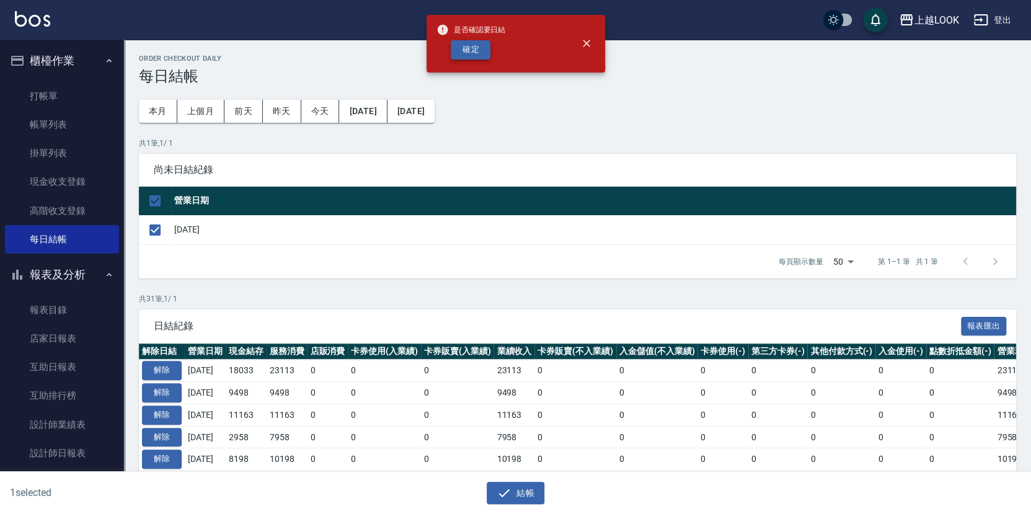
click at [471, 40] on button "確定" at bounding box center [471, 49] width 40 height 19
checkbox input "false"
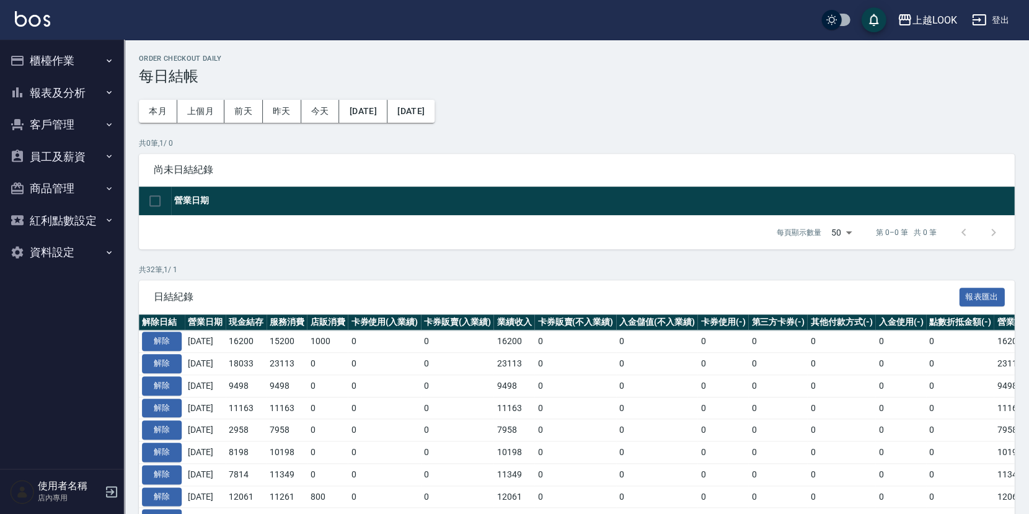
click at [37, 90] on button "報表及分析" at bounding box center [62, 93] width 114 height 32
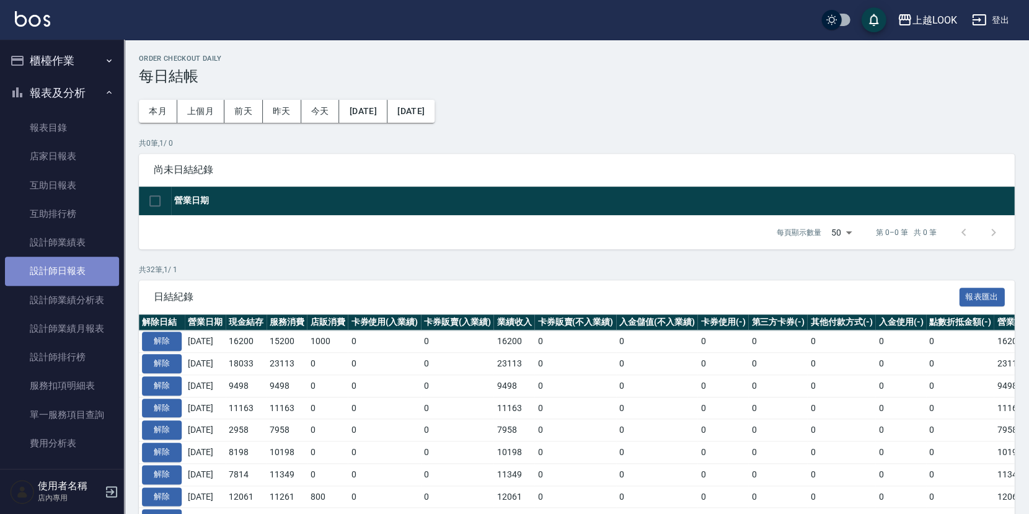
click at [71, 267] on link "設計師日報表" at bounding box center [62, 271] width 114 height 29
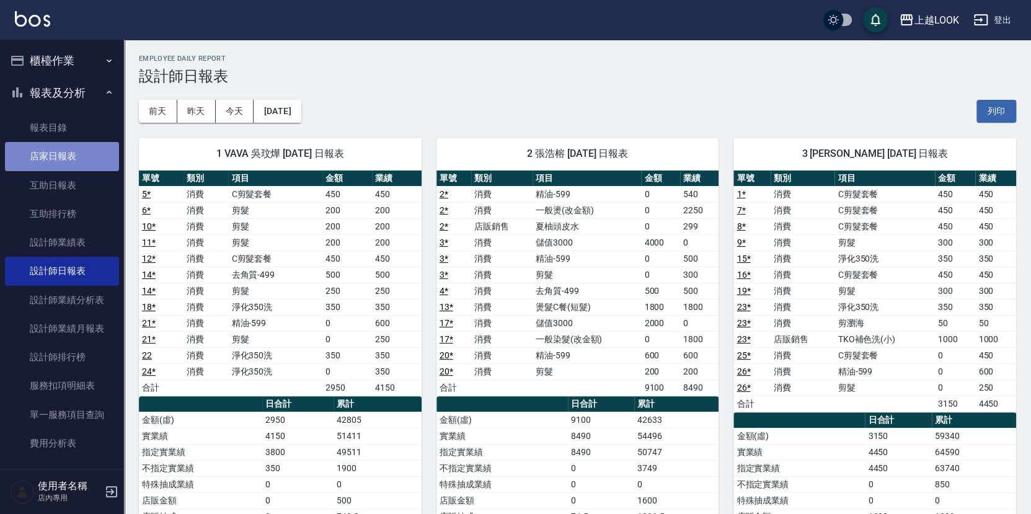
click at [86, 152] on link "店家日報表" at bounding box center [62, 156] width 114 height 29
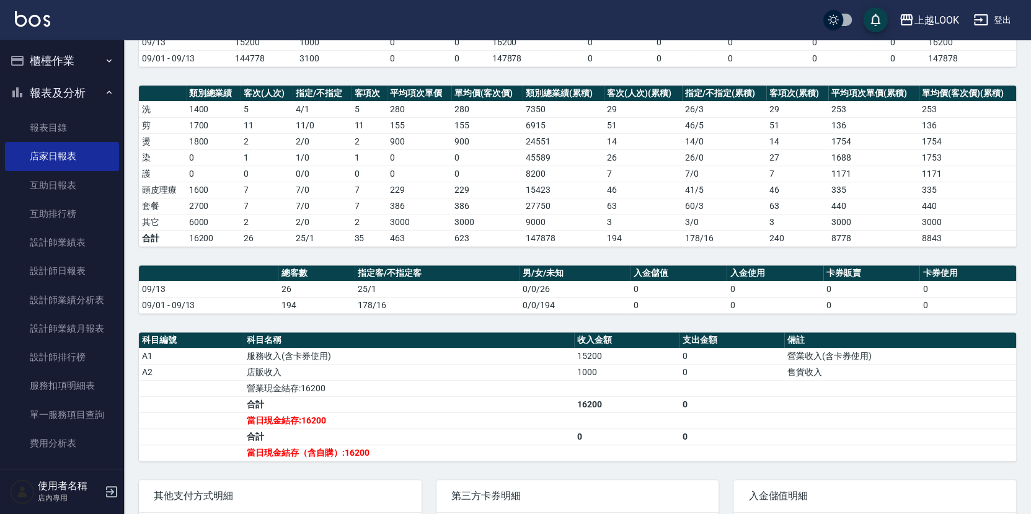
scroll to position [156, 0]
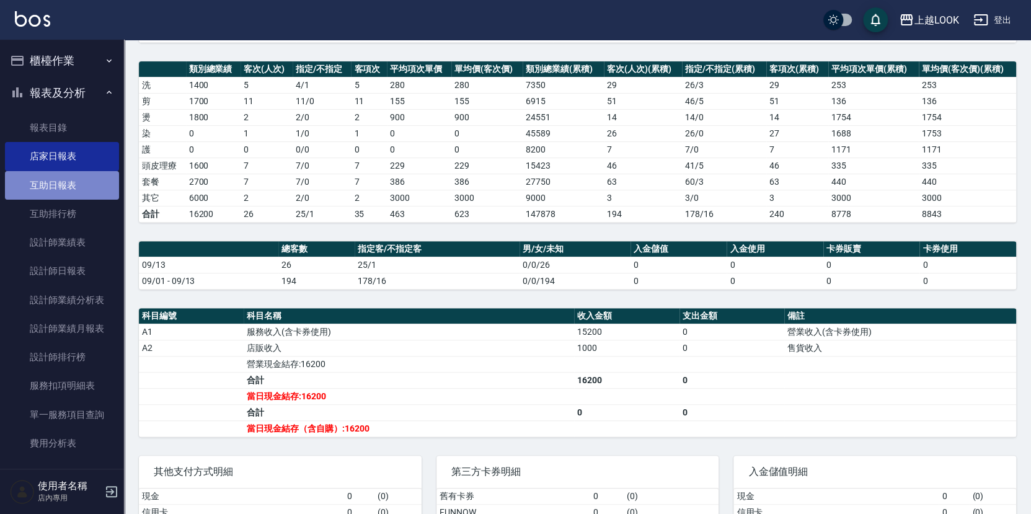
click at [76, 187] on link "互助日報表" at bounding box center [62, 185] width 114 height 29
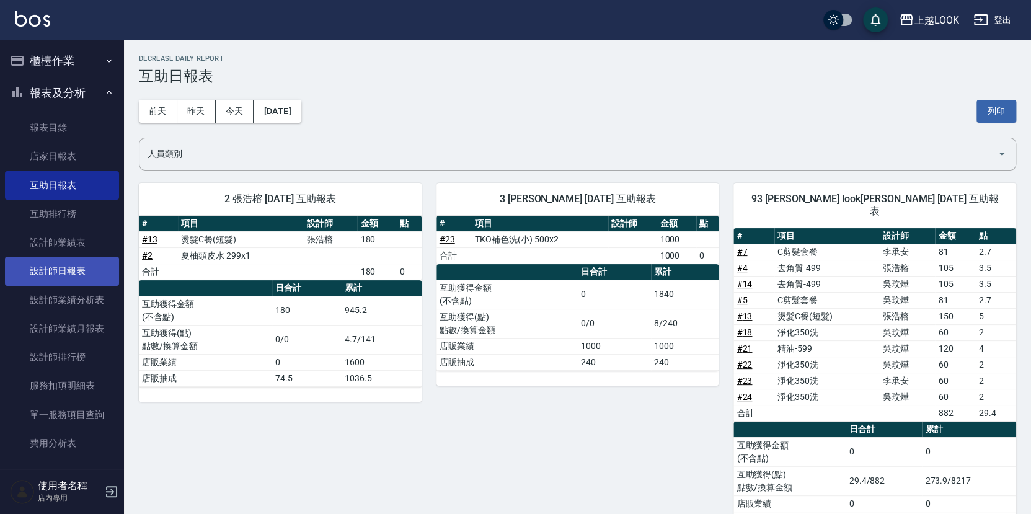
click at [71, 262] on link "設計師日報表" at bounding box center [62, 271] width 114 height 29
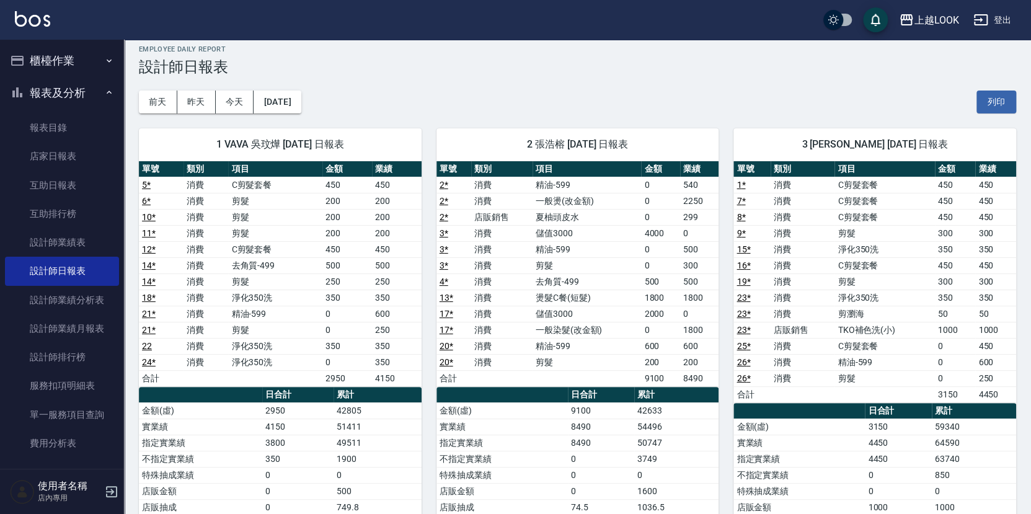
scroll to position [134, 0]
